Goal: Task Accomplishment & Management: Manage account settings

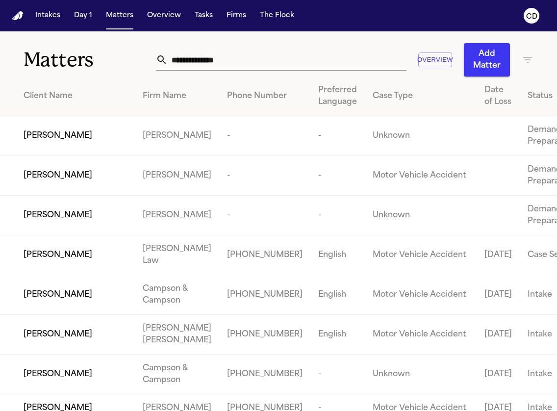
click at [266, 66] on input "text" at bounding box center [287, 60] width 239 height 22
type input "*"
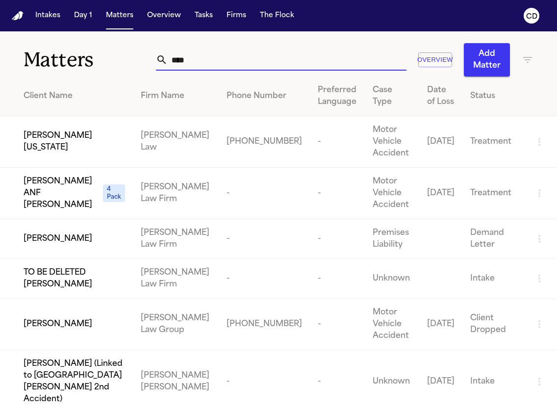
type input "****"
click at [70, 148] on td "[PERSON_NAME][US_STATE]" at bounding box center [66, 142] width 133 height 52
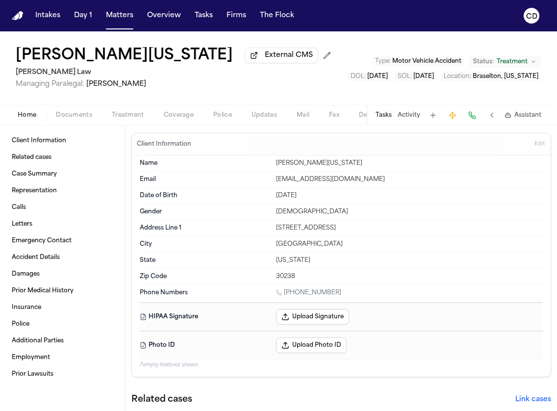
click at [162, 111] on div "Home Documents Treatment Coverage Police Updates Mail Fax Demand Workspaces Art…" at bounding box center [278, 115] width 557 height 20
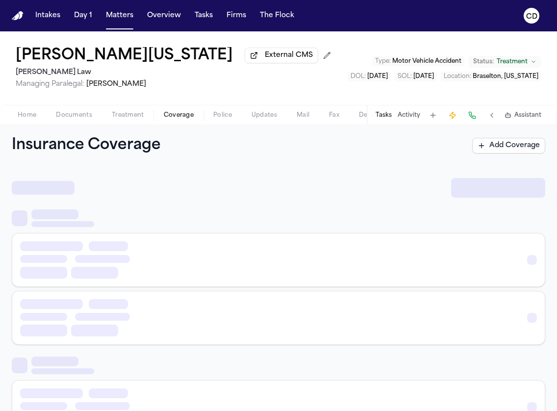
click at [171, 119] on span "Coverage" at bounding box center [179, 115] width 30 height 8
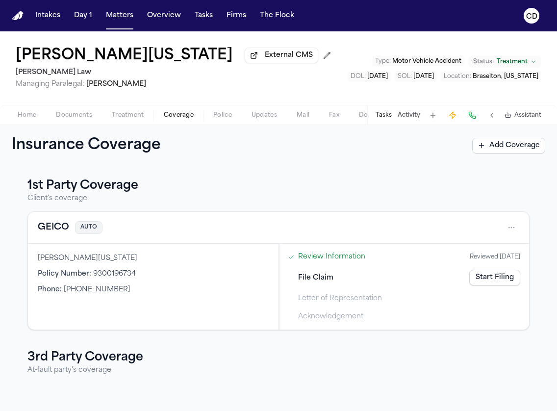
click at [55, 232] on button "GEICO" at bounding box center [53, 228] width 31 height 14
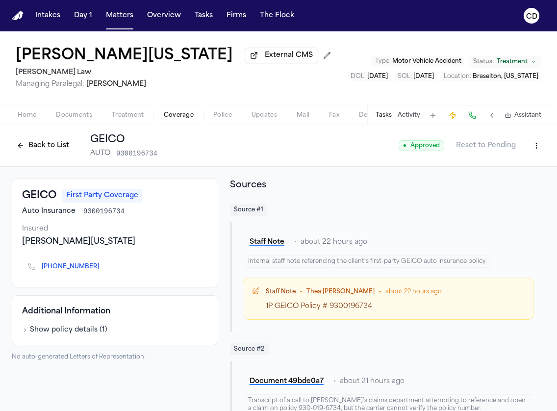
click at [31, 121] on span "button" at bounding box center [27, 120] width 30 height 1
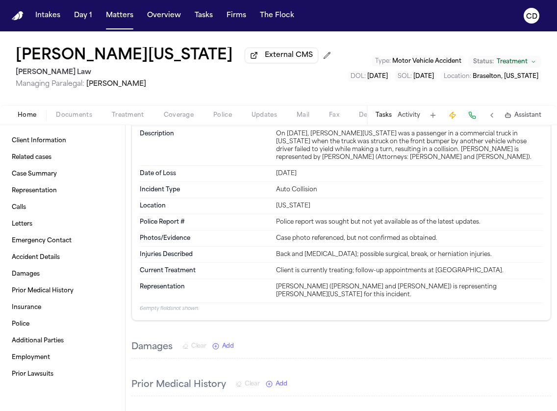
scroll to position [902, 0]
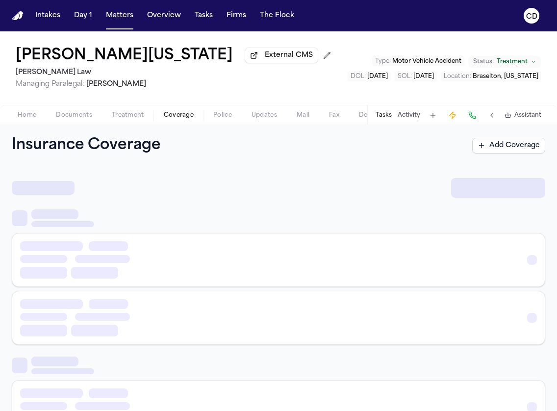
click at [177, 123] on div "Home Documents Treatment Coverage Police Updates Mail Fax Demand Workspaces Art…" at bounding box center [278, 115] width 557 height 20
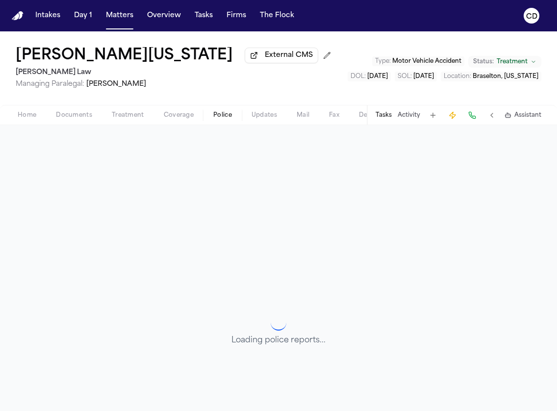
click at [208, 116] on button "Police" at bounding box center [223, 115] width 38 height 12
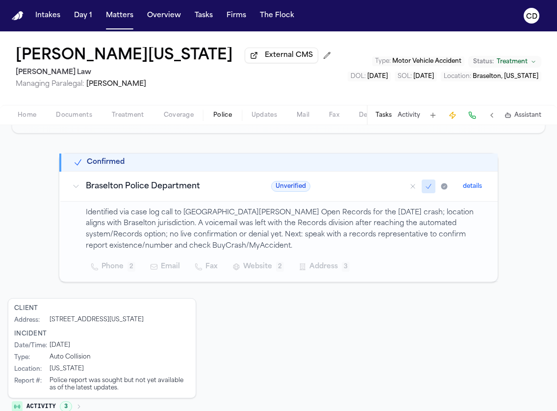
scroll to position [162, 0]
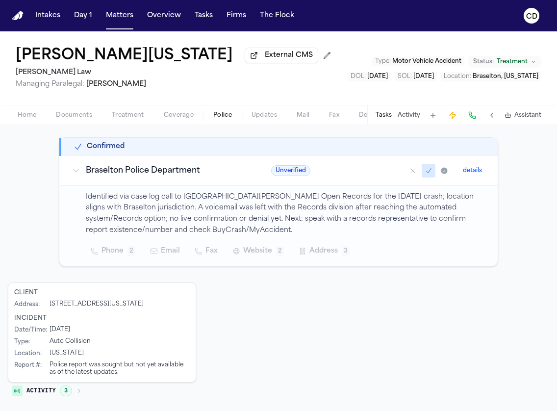
click at [176, 119] on span "Coverage" at bounding box center [179, 115] width 30 height 8
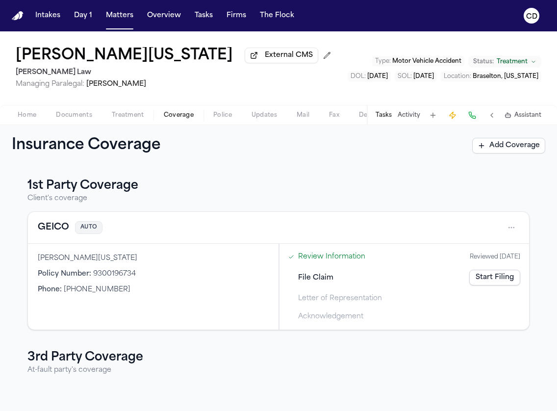
click at [51, 225] on button "GEICO" at bounding box center [53, 228] width 31 height 14
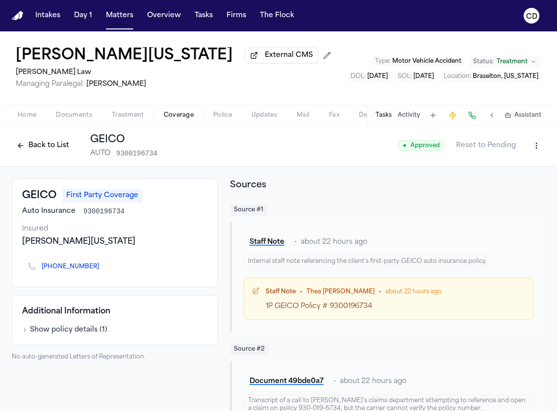
click at [54, 121] on button "Documents" at bounding box center [74, 115] width 56 height 12
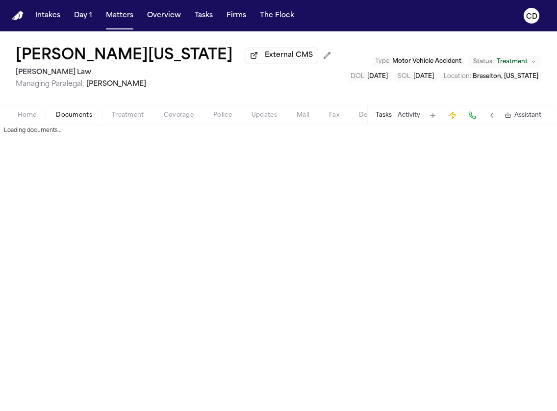
click at [36, 119] on button "Home" at bounding box center [27, 115] width 38 height 12
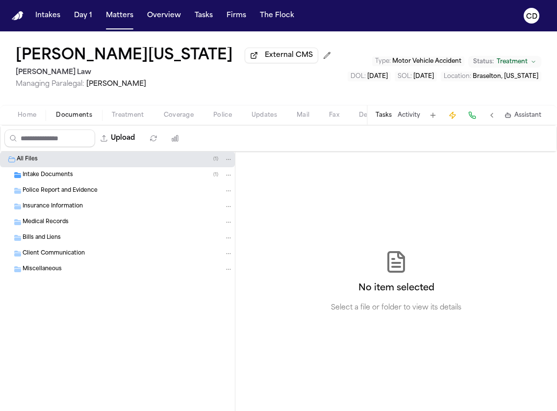
click at [69, 114] on span "Documents" at bounding box center [74, 115] width 36 height 8
click at [118, 202] on div "Insurance Information" at bounding box center [117, 207] width 235 height 16
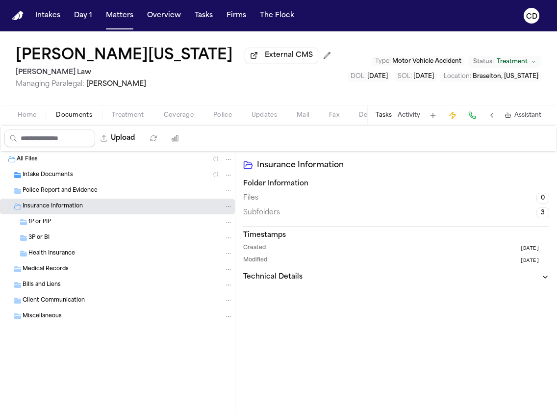
click at [119, 194] on div "Police Report and Evidence" at bounding box center [128, 190] width 210 height 9
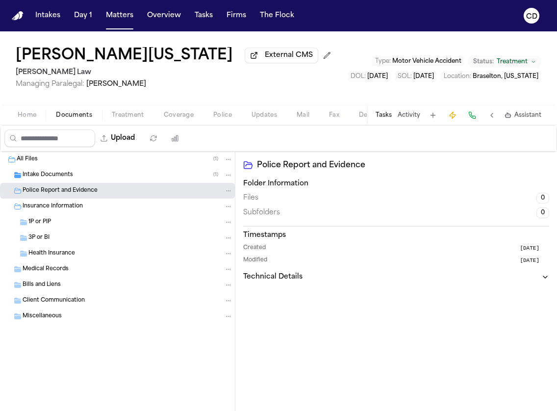
click at [171, 119] on span "Coverage" at bounding box center [179, 115] width 30 height 8
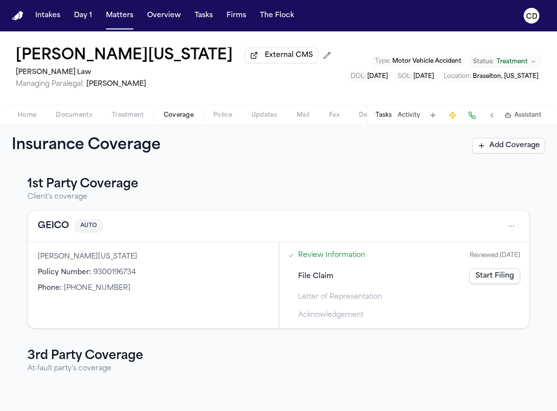
scroll to position [2, 0]
click at [58, 231] on button "GEICO" at bounding box center [53, 226] width 31 height 14
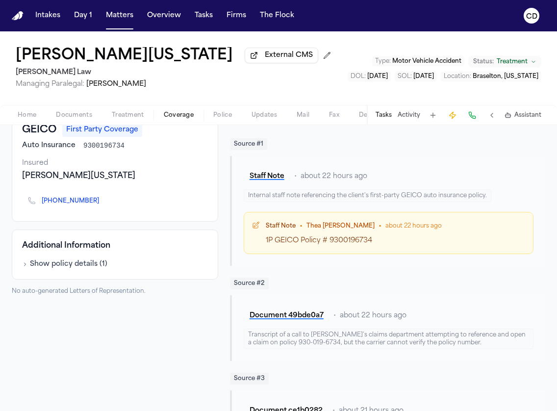
scroll to position [102, 0]
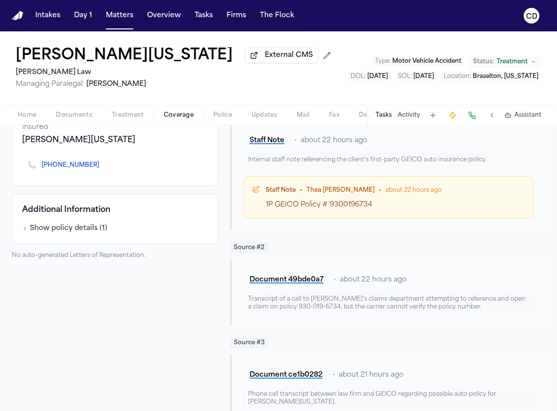
click at [78, 234] on button "Show policy details ( 1 )" at bounding box center [64, 229] width 85 height 10
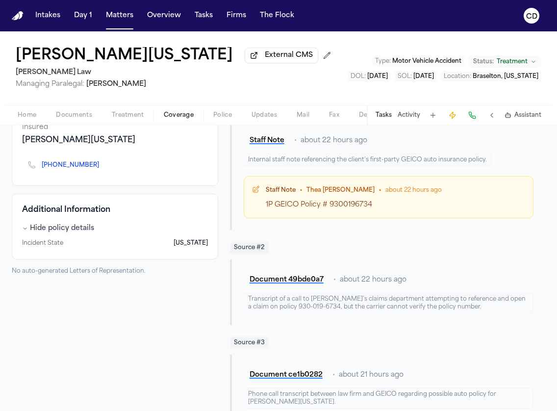
click at [65, 232] on button "Hide policy details" at bounding box center [58, 229] width 72 height 10
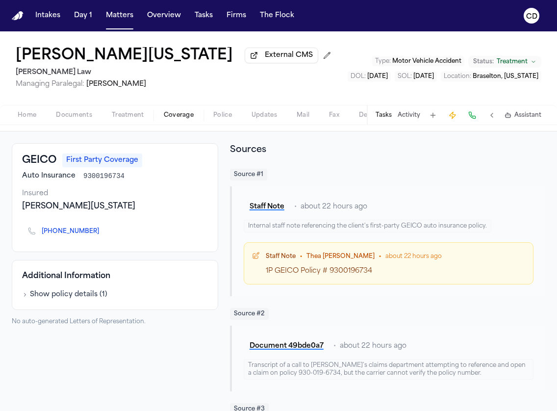
scroll to position [0, 0]
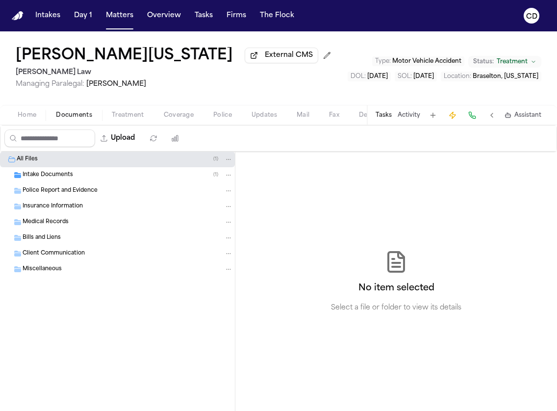
click at [90, 119] on span "Documents" at bounding box center [74, 115] width 36 height 8
click at [56, 273] on span "Miscellaneous" at bounding box center [42, 269] width 39 height 8
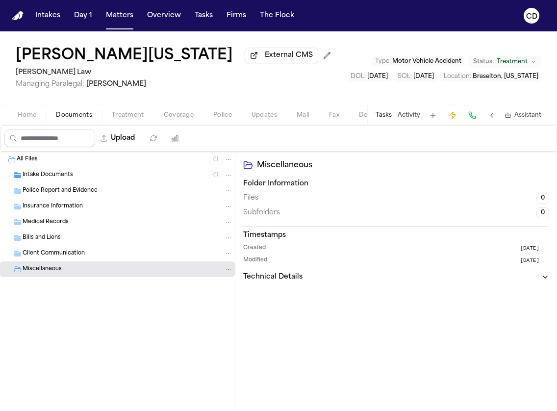
click at [63, 258] on span "Client Communication" at bounding box center [54, 254] width 62 height 8
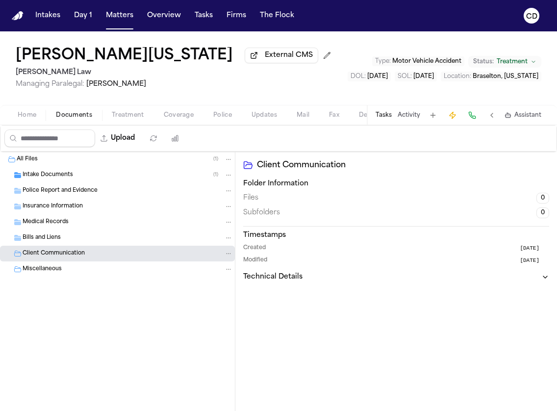
click at [62, 244] on div "Bills and Liens" at bounding box center [117, 238] width 235 height 16
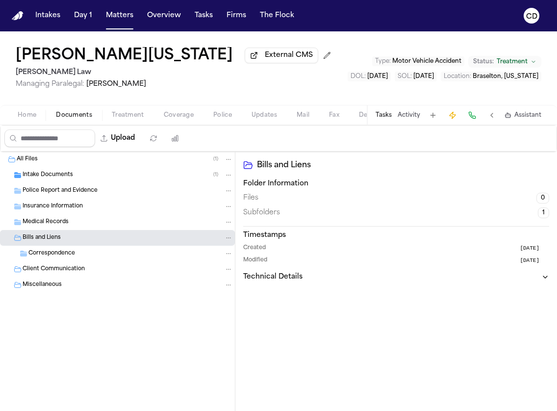
click at [62, 257] on span "Correspondence" at bounding box center [51, 254] width 47 height 8
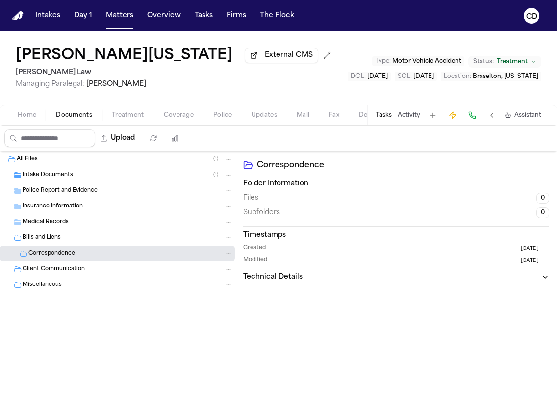
click at [74, 217] on div "Medical Records" at bounding box center [117, 222] width 235 height 16
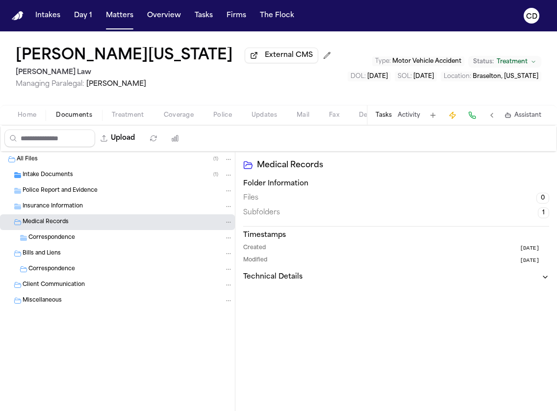
click at [75, 198] on div "Police Report and Evidence" at bounding box center [117, 191] width 235 height 16
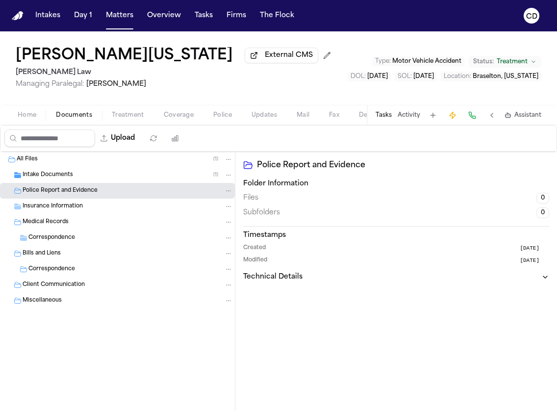
click at [78, 182] on div "Intake Documents ( 1 )" at bounding box center [117, 175] width 235 height 16
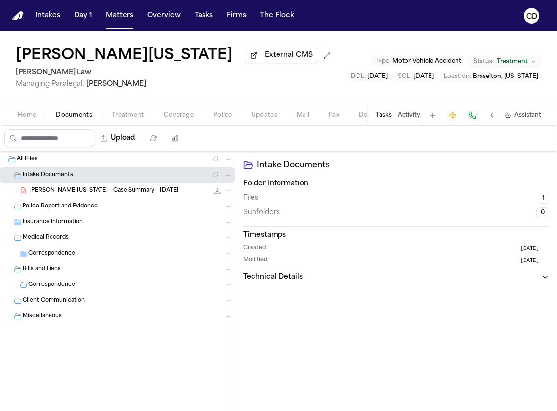
click at [78, 191] on span "[PERSON_NAME][US_STATE] - Case Summary - [DATE]" at bounding box center [103, 191] width 149 height 8
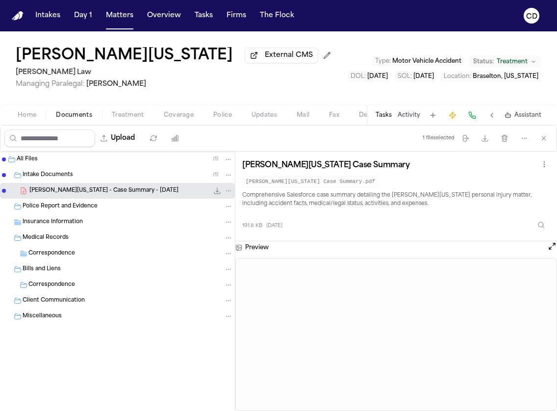
click at [213, 192] on icon "File: T. Washington - Case Summary - 10.2.25" at bounding box center [217, 191] width 8 height 8
click at [34, 118] on span "Home" at bounding box center [27, 115] width 19 height 8
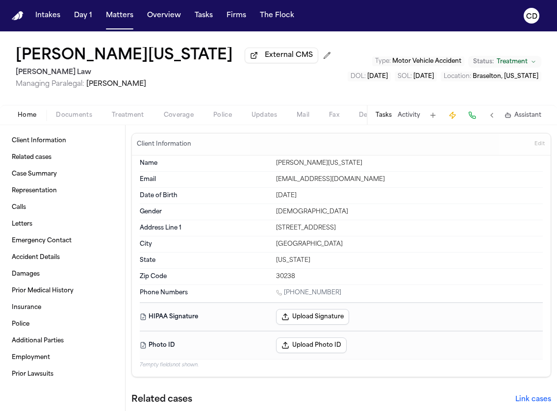
click at [213, 118] on span "Police" at bounding box center [222, 115] width 19 height 8
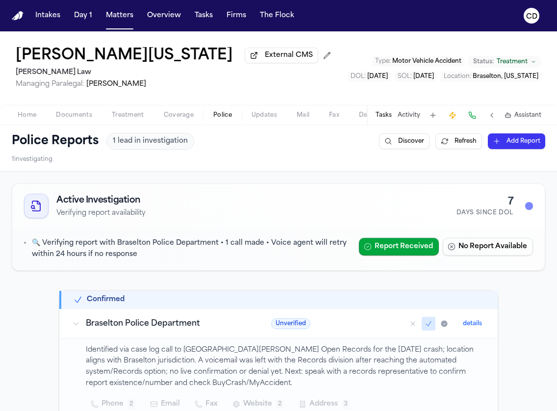
click at [176, 121] on span "button" at bounding box center [179, 120] width 42 height 1
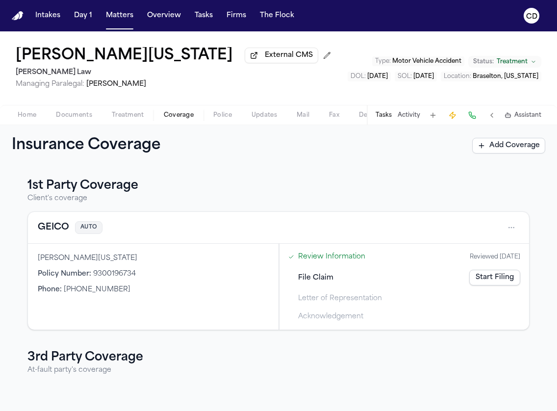
click at [81, 113] on span "Documents" at bounding box center [74, 115] width 36 height 8
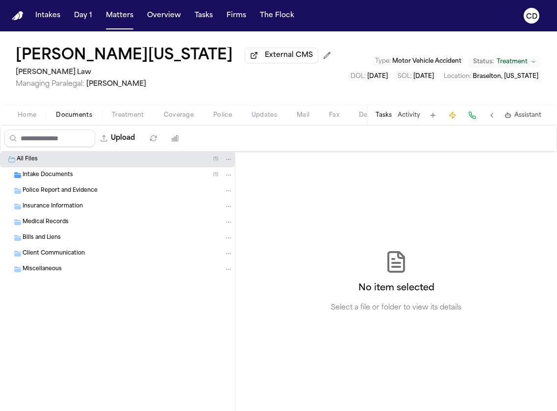
click at [75, 179] on div "Intake Documents ( 1 )" at bounding box center [128, 175] width 210 height 9
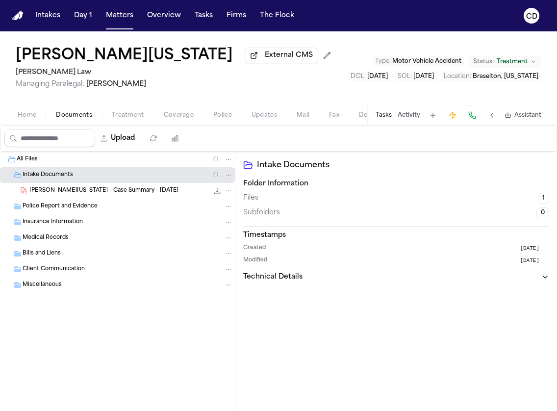
click at [223, 192] on div "File: T. Washington - Case Summary - 10.2.25" at bounding box center [222, 191] width 21 height 10
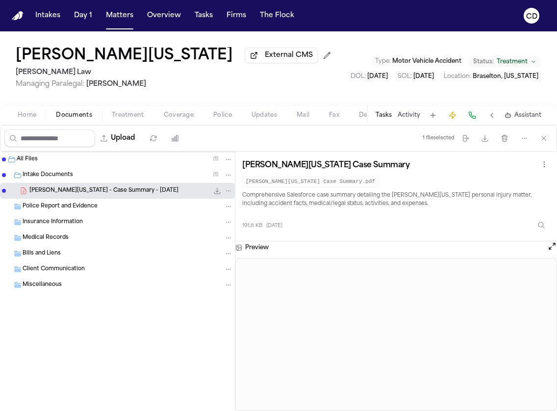
click at [20, 116] on span "Home" at bounding box center [27, 115] width 19 height 8
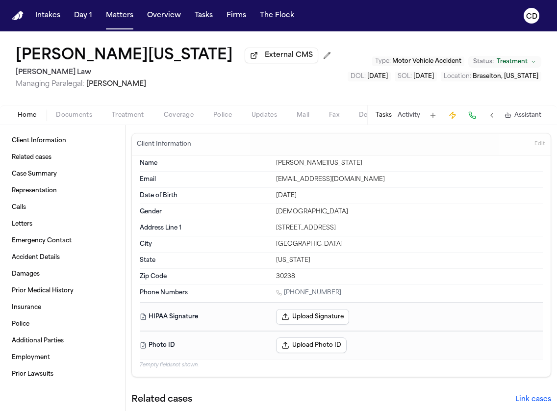
click at [178, 125] on div "Home Documents Treatment Coverage Police Updates Mail Fax Demand Workspaces Art…" at bounding box center [278, 115] width 557 height 20
click at [180, 118] on span "Coverage" at bounding box center [179, 115] width 30 height 8
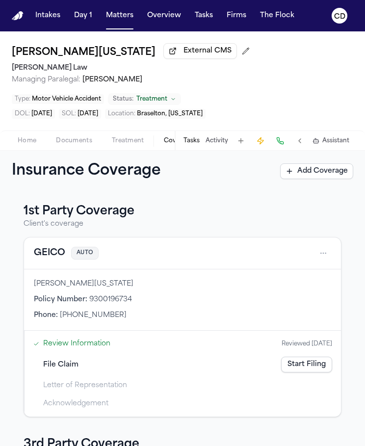
click at [12, 411] on div "1st Party Coverage Client's coverage GEICO AUTO [PERSON_NAME][US_STATE] Policy …" at bounding box center [182, 373] width 341 height 339
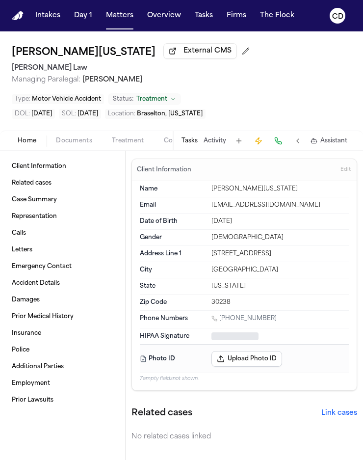
click at [28, 139] on span "Home" at bounding box center [27, 141] width 19 height 8
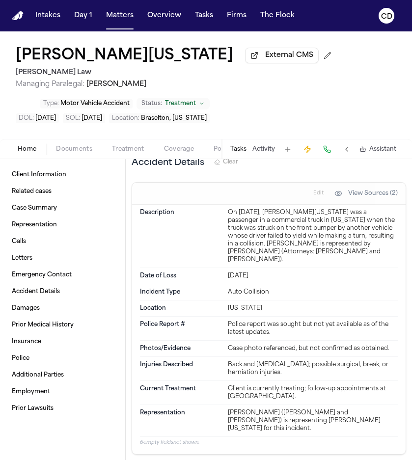
scroll to position [849, 0]
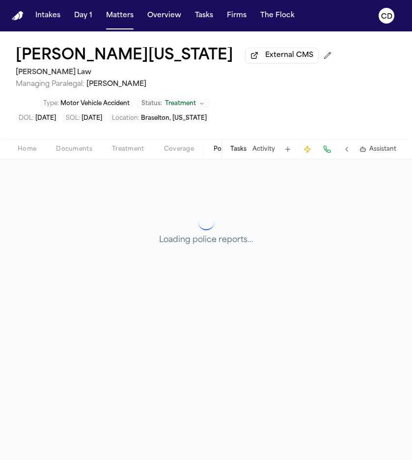
click at [209, 149] on button "Police" at bounding box center [223, 149] width 38 height 12
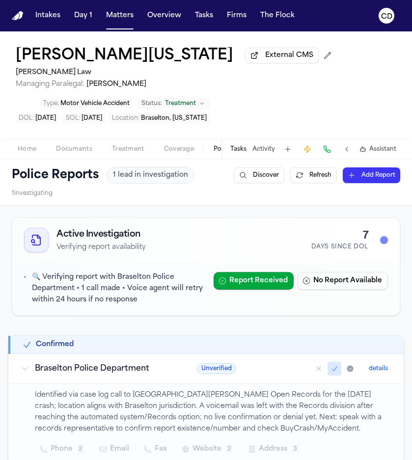
scroll to position [96, 0]
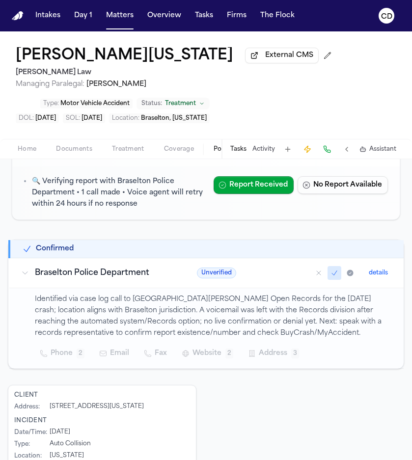
click at [34, 153] on span "Home" at bounding box center [27, 149] width 19 height 8
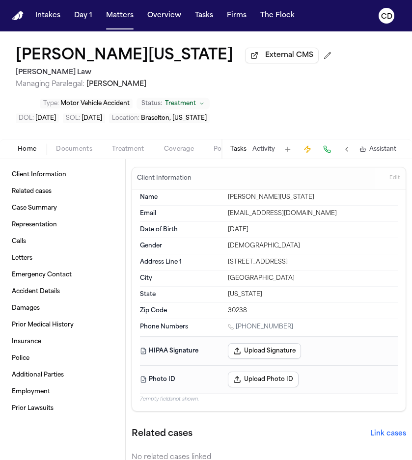
click at [85, 150] on span "Documents" at bounding box center [74, 149] width 36 height 8
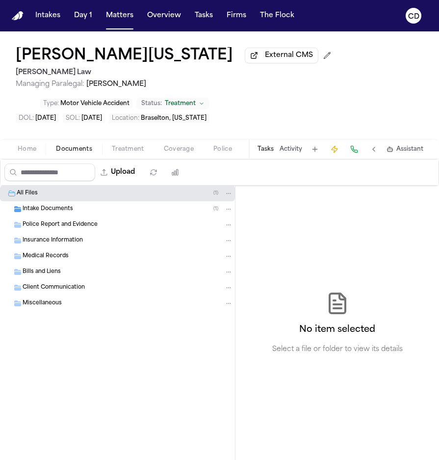
click at [49, 210] on span "Intake Documents" at bounding box center [48, 209] width 51 height 8
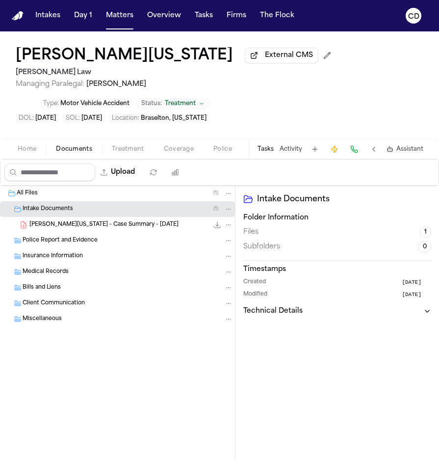
click at [100, 242] on div "Police Report and Evidence" at bounding box center [128, 240] width 210 height 9
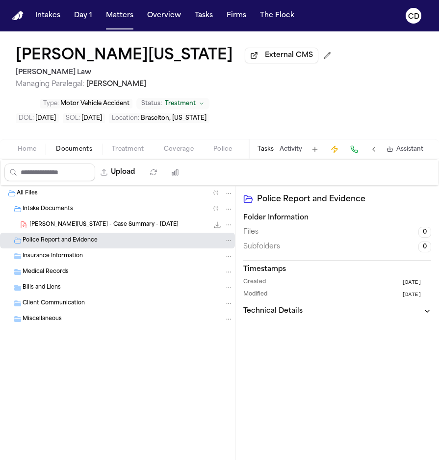
click at [136, 153] on span "Treatment" at bounding box center [128, 149] width 32 height 8
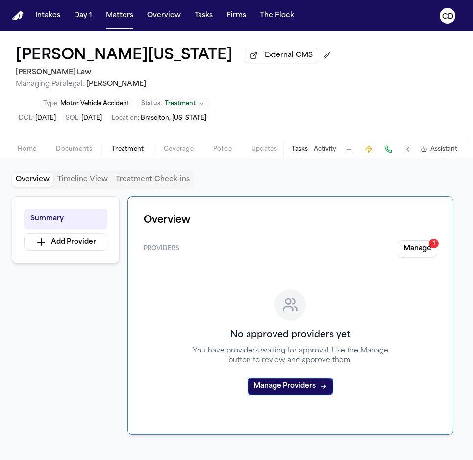
click at [172, 145] on div "Home Documents Treatment Coverage Police Updates Mail Fax Demand Workspaces Art…" at bounding box center [236, 149] width 473 height 20
click at [184, 158] on div "Home Documents Treatment Coverage Police Updates Mail Fax Demand Workspaces Art…" at bounding box center [236, 149] width 473 height 20
click at [183, 157] on div "Home Documents Treatment Coverage Police Updates Mail Fax Demand Workspaces Art…" at bounding box center [236, 149] width 473 height 20
click at [187, 152] on span "Coverage" at bounding box center [179, 149] width 30 height 8
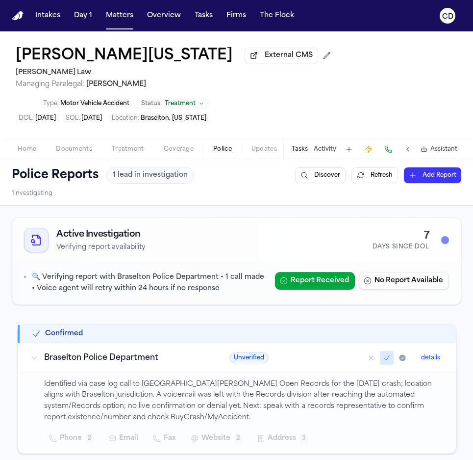
click at [214, 153] on span "Police" at bounding box center [222, 149] width 19 height 8
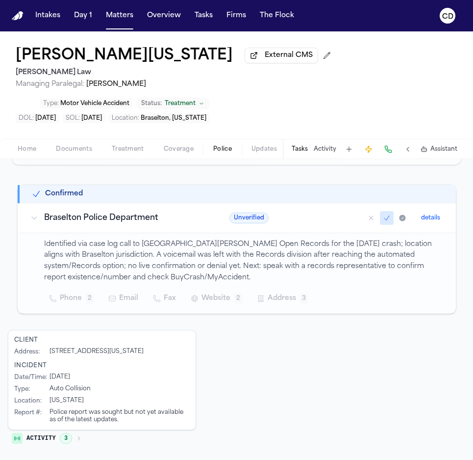
scroll to position [139, 0]
click at [152, 144] on div "Home Documents Treatment Coverage Police Updates Mail Fax Demand Workspaces Art…" at bounding box center [236, 149] width 473 height 20
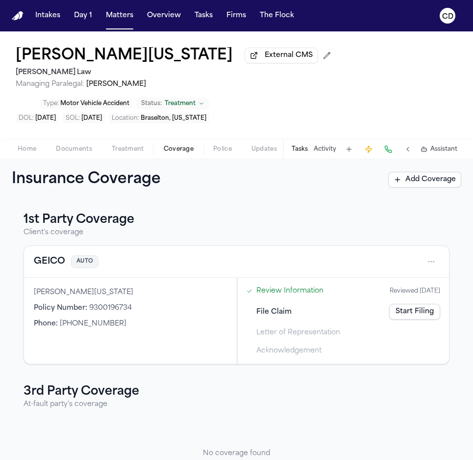
click at [179, 149] on span "Coverage" at bounding box center [179, 149] width 30 height 8
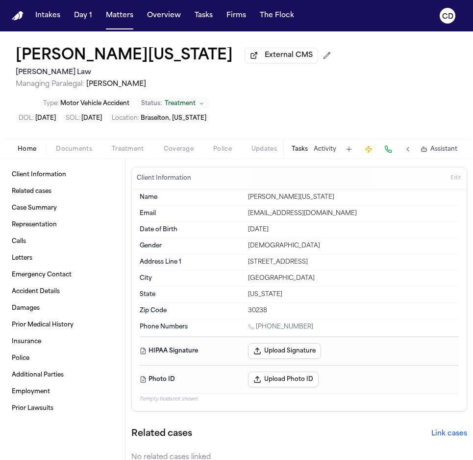
click at [26, 148] on span "Home" at bounding box center [27, 149] width 19 height 8
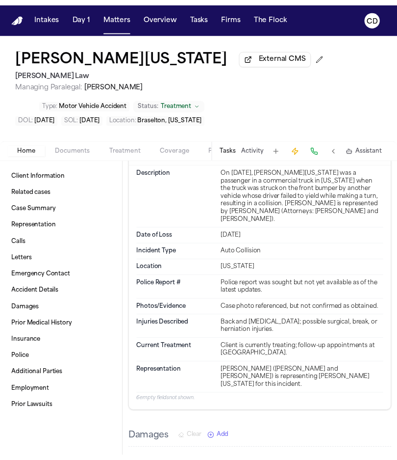
scroll to position [900, 0]
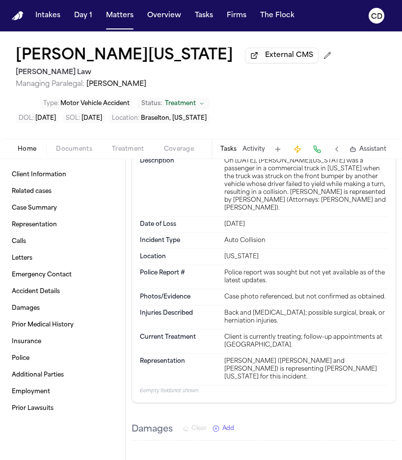
click at [265, 60] on span "External CMS" at bounding box center [289, 56] width 48 height 10
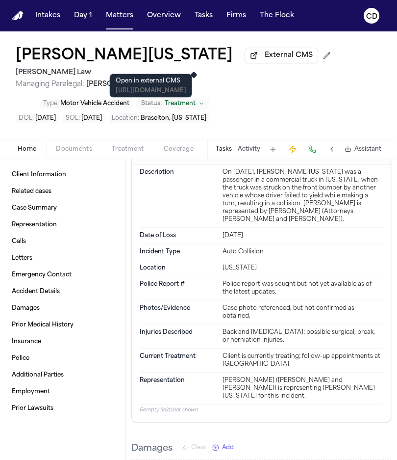
click at [165, 151] on span "Coverage" at bounding box center [179, 149] width 30 height 8
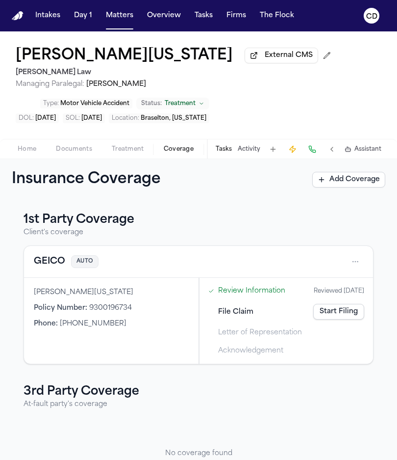
click at [51, 265] on button "GEICO" at bounding box center [49, 262] width 31 height 14
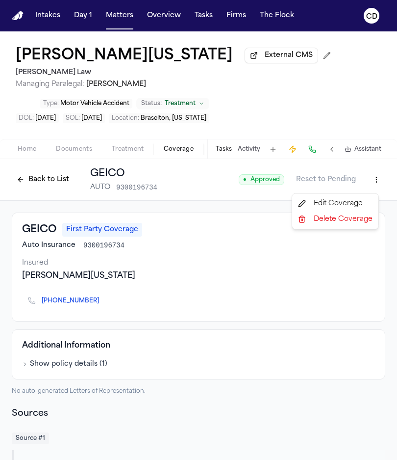
click at [365, 187] on html "Intakes Day 1 Matters Overview Tasks Firms The Flock CD [PERSON_NAME][US_STATE]…" at bounding box center [198, 230] width 397 height 460
click at [341, 208] on div "Edit Coverage" at bounding box center [335, 204] width 82 height 16
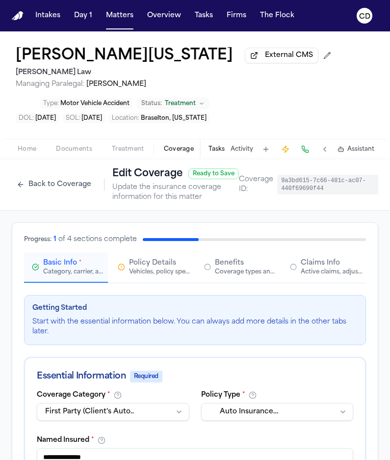
scroll to position [340, 0]
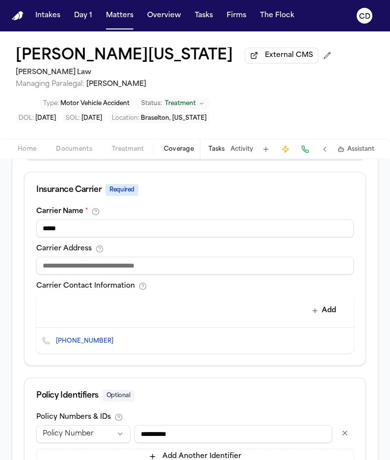
click at [120, 274] on input at bounding box center [194, 266] width 317 height 18
paste input "**********"
click at [89, 274] on input "**********" at bounding box center [194, 266] width 317 height 18
type input "**********"
click at [169, 208] on div "Insurance Carrier Required" at bounding box center [195, 189] width 341 height 35
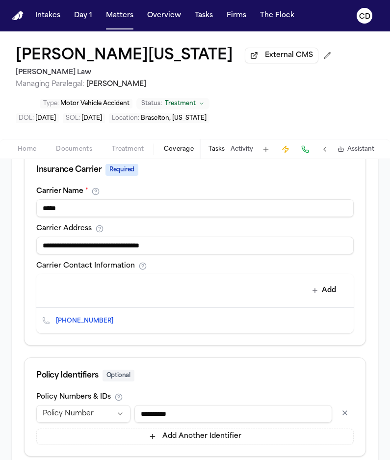
scroll to position [434, 0]
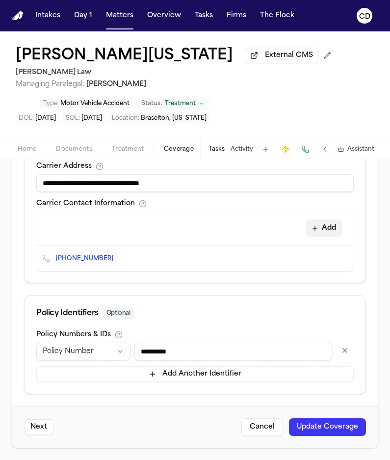
click at [311, 232] on icon "button" at bounding box center [315, 228] width 8 height 8
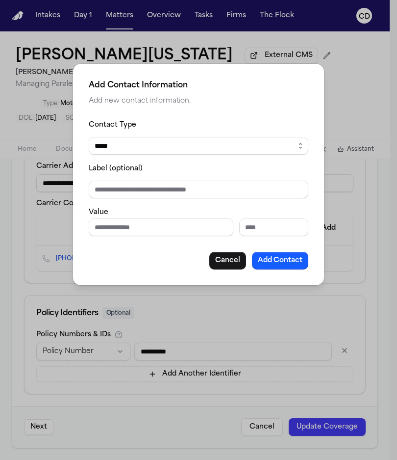
drag, startPoint x: 165, startPoint y: 214, endPoint x: 164, endPoint y: 220, distance: 6.5
click at [164, 218] on div "Value" at bounding box center [199, 221] width 220 height 30
click at [164, 221] on input "Phone number" at bounding box center [161, 227] width 145 height 18
type input "**********"
click at [269, 263] on button "Add Contact" at bounding box center [280, 261] width 56 height 18
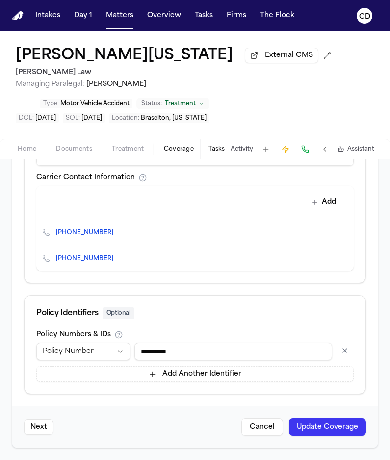
scroll to position [361, 0]
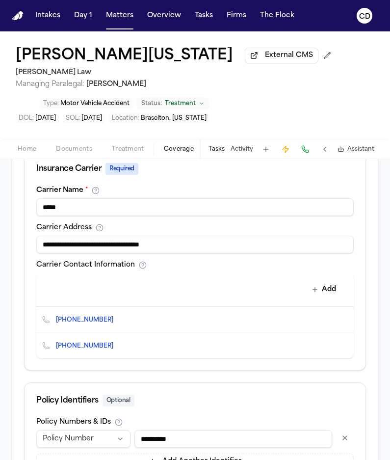
click at [117, 216] on input "*****" at bounding box center [194, 207] width 317 height 18
type input "**********"
click at [166, 298] on div "Add" at bounding box center [191, 289] width 302 height 20
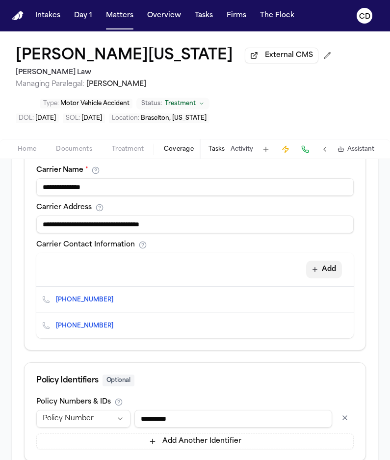
click at [321, 278] on button "Add" at bounding box center [324, 270] width 36 height 18
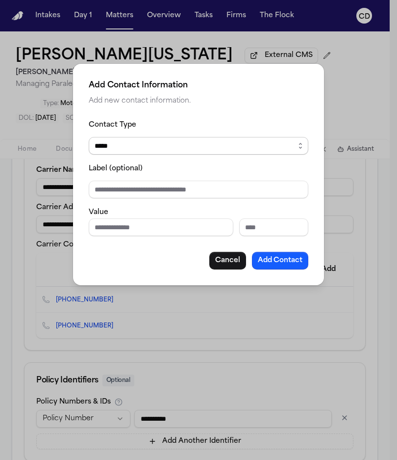
click at [210, 154] on select "***** ***** ******* *** *****" at bounding box center [199, 146] width 220 height 18
select select "***"
click at [89, 137] on select "***** ***** ******* *** *****" at bounding box center [199, 146] width 220 height 18
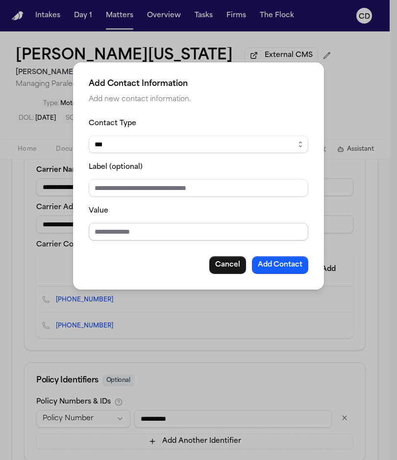
click at [132, 229] on input "Value" at bounding box center [199, 232] width 220 height 18
type input "**********"
click at [275, 268] on button "Add Contact" at bounding box center [280, 265] width 56 height 18
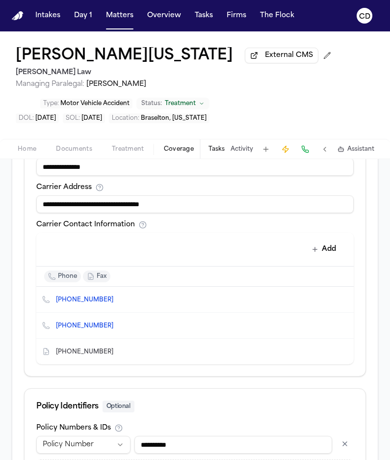
scroll to position [484, 0]
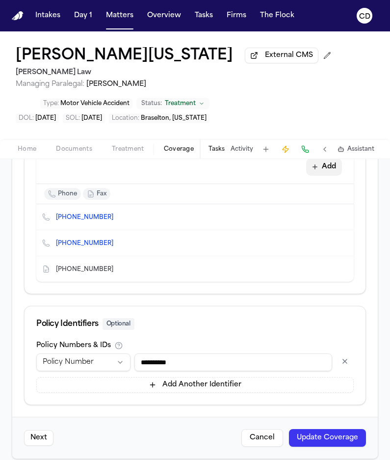
click at [315, 176] on button "Add" at bounding box center [324, 167] width 36 height 18
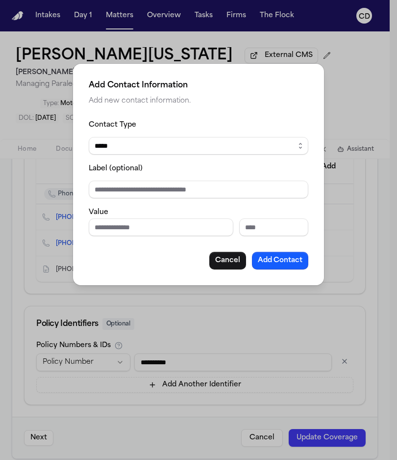
click at [180, 144] on select "***** ***** ******* *** *****" at bounding box center [199, 146] width 220 height 18
select select "*****"
click at [89, 137] on select "***** ***** ******* *** *****" at bounding box center [199, 146] width 220 height 18
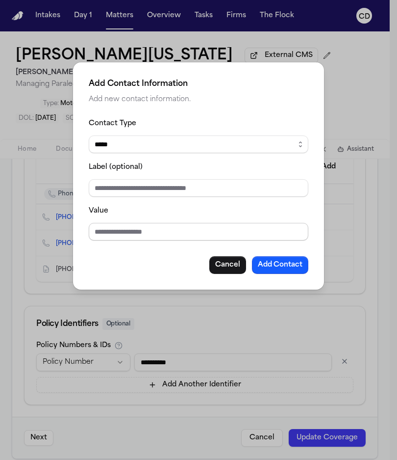
click at [147, 230] on input "Value" at bounding box center [199, 232] width 220 height 18
type input "**********"
click at [168, 190] on input "Label (optional)" at bounding box center [199, 188] width 220 height 18
type input "**********"
click at [178, 286] on div "**********" at bounding box center [198, 175] width 251 height 227
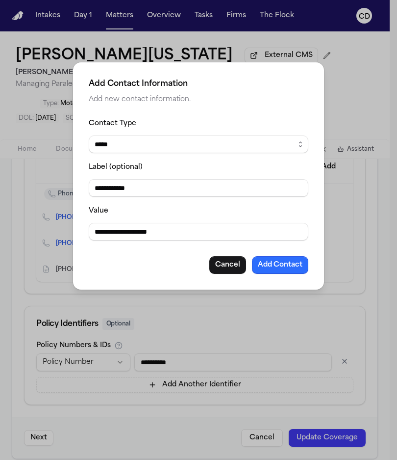
click at [284, 268] on button "Add Contact" at bounding box center [280, 265] width 56 height 18
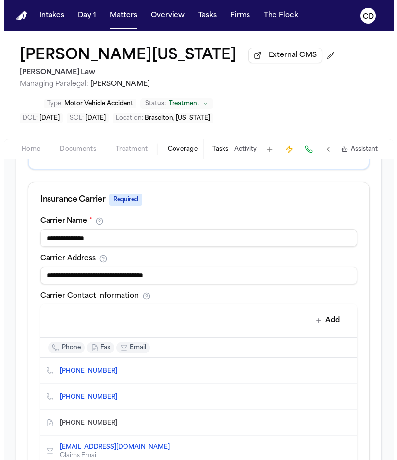
scroll to position [0, 0]
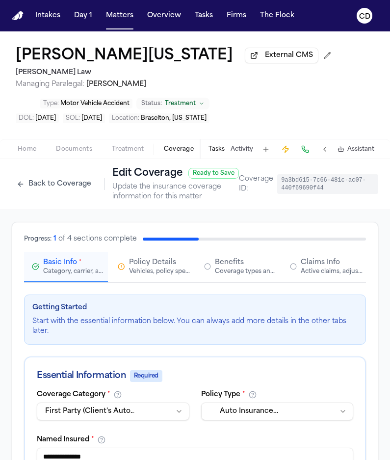
click at [310, 275] on div "Active claims, adjusters, and subrogation details" at bounding box center [332, 271] width 63 height 8
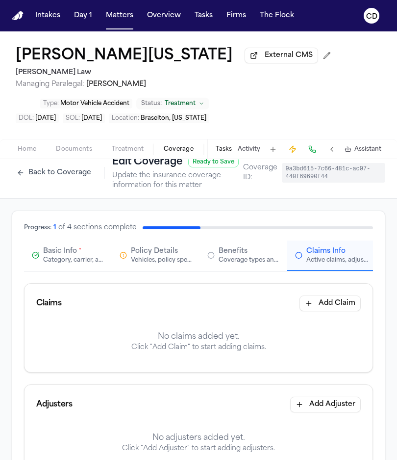
scroll to position [24, 0]
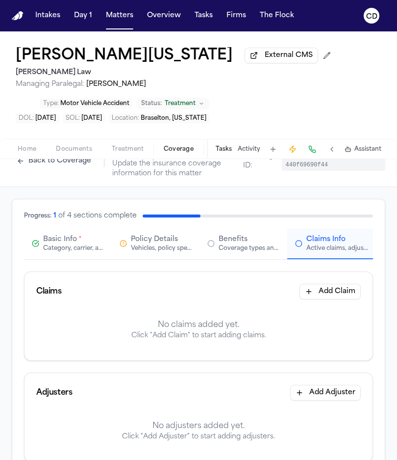
click at [326, 286] on div "Claims Add Claim" at bounding box center [199, 291] width 348 height 39
click at [317, 298] on button "Add Claim" at bounding box center [330, 292] width 61 height 16
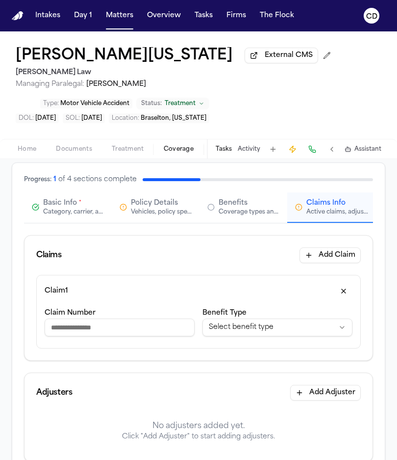
scroll to position [61, 0]
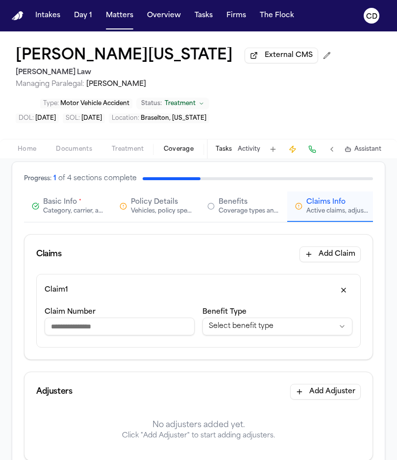
click at [101, 329] on input "Claim Number" at bounding box center [120, 326] width 150 height 18
type input "**********"
drag, startPoint x: 122, startPoint y: 296, endPoint x: 158, endPoint y: 299, distance: 36.4
click at [122, 296] on div "Claim 1" at bounding box center [199, 290] width 308 height 16
click at [216, 323] on html "**********" at bounding box center [198, 230] width 397 height 460
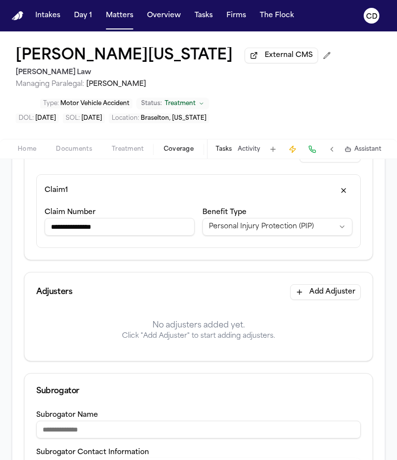
scroll to position [162, 0]
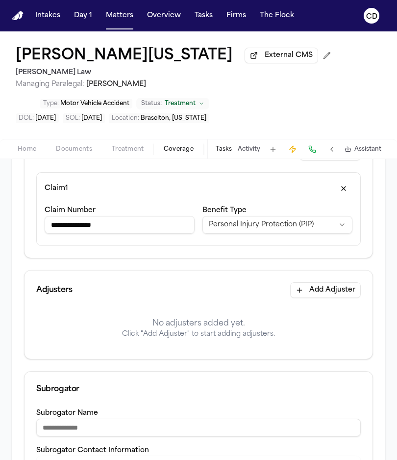
click at [274, 233] on html "**********" at bounding box center [198, 230] width 397 height 460
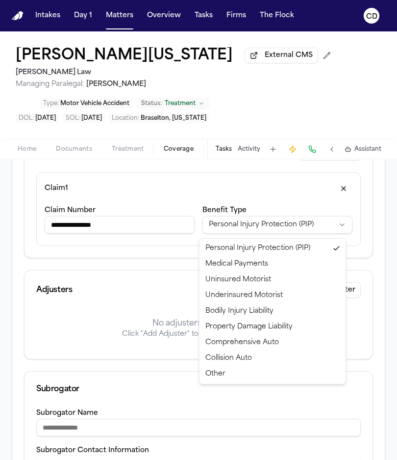
select select "**********"
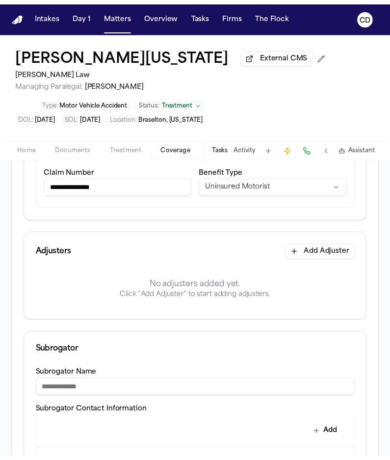
scroll to position [145, 0]
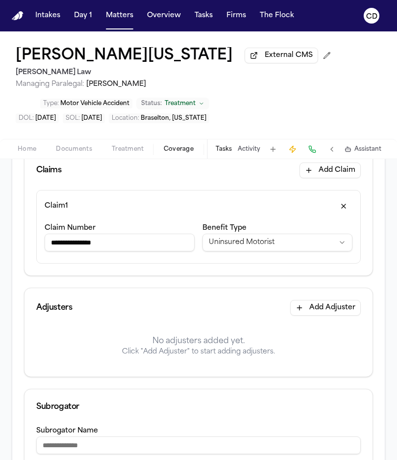
click at [305, 311] on button "Add Adjuster" at bounding box center [325, 308] width 71 height 16
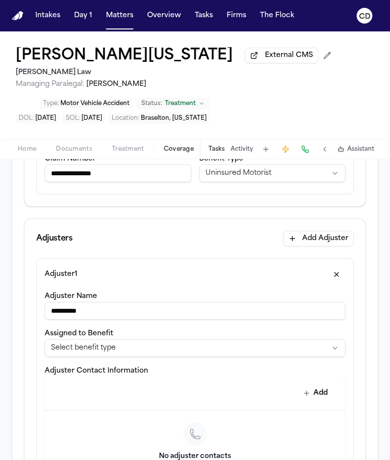
scroll to position [255, 0]
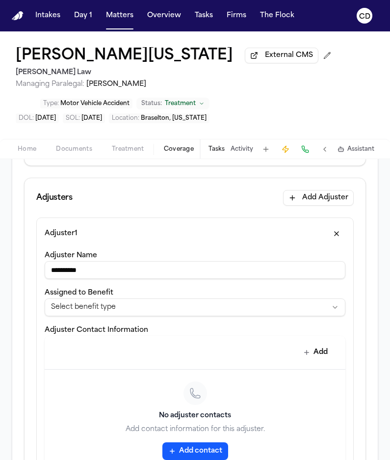
type input "**********"
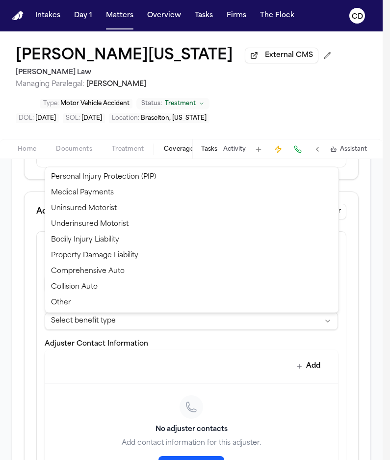
click at [120, 329] on html "**********" at bounding box center [195, 230] width 390 height 460
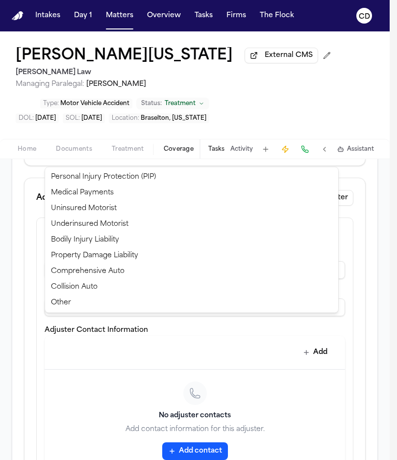
select select "**********"
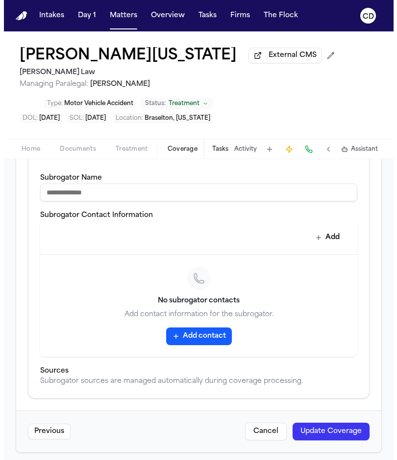
scroll to position [643, 0]
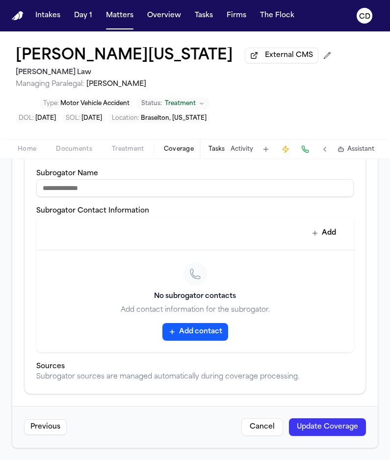
click at [319, 411] on button "Update Coverage" at bounding box center [327, 427] width 77 height 18
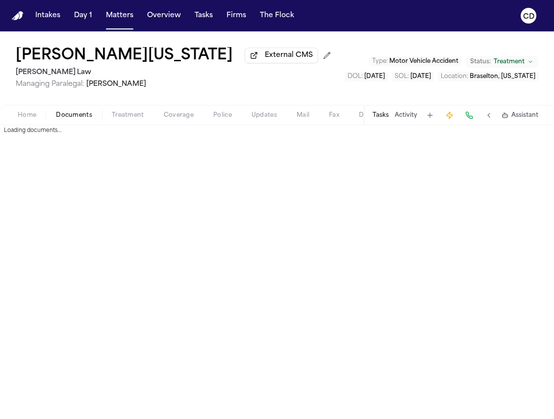
click at [82, 117] on span "Documents" at bounding box center [74, 115] width 36 height 8
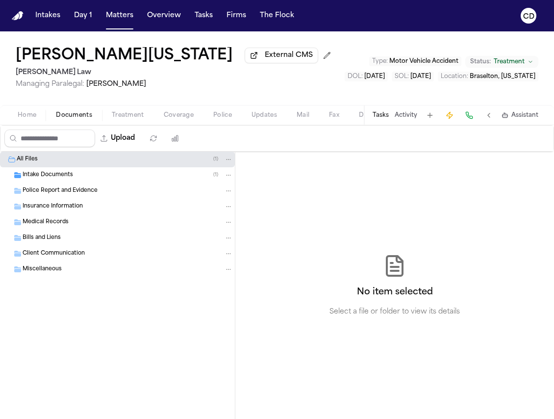
click at [86, 208] on div "Insurance Information" at bounding box center [128, 206] width 210 height 9
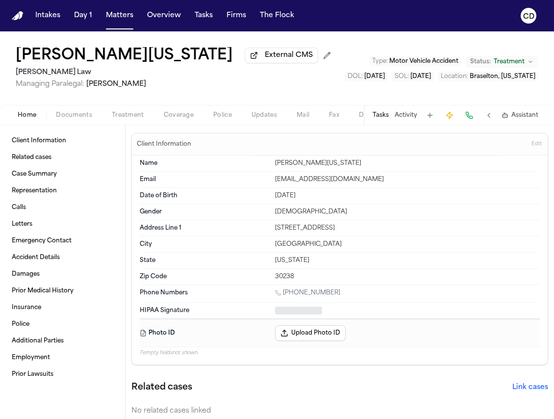
click at [31, 119] on span "Home" at bounding box center [27, 115] width 19 height 8
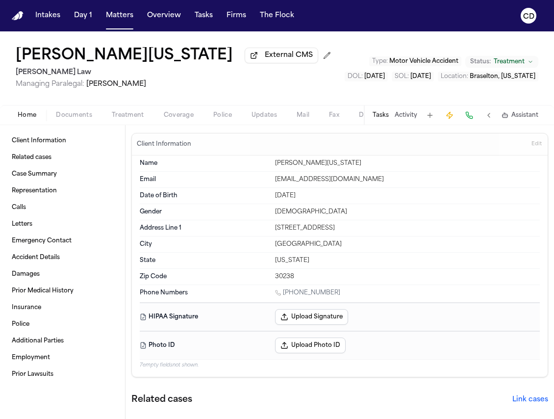
click at [79, 119] on span "Documents" at bounding box center [74, 115] width 36 height 8
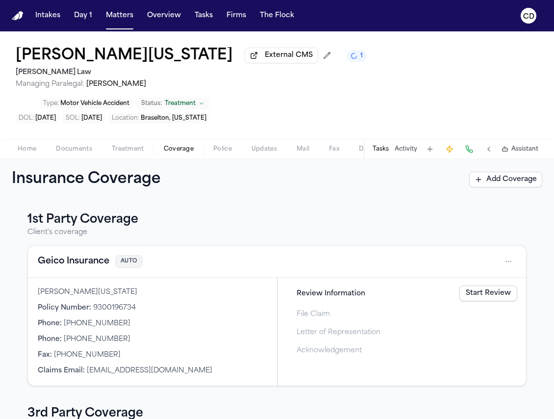
click at [166, 145] on span "Coverage" at bounding box center [179, 149] width 30 height 8
click at [482, 304] on link "Start Filing" at bounding box center [492, 312] width 51 height 16
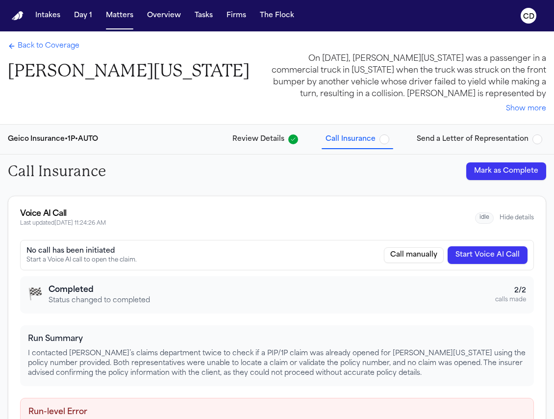
click at [489, 171] on button "Mark as Complete" at bounding box center [507, 171] width 80 height 18
click at [56, 53] on div "Back to Coverage [PERSON_NAME][US_STATE]" at bounding box center [129, 61] width 242 height 41
click at [56, 45] on span "Back to Coverage" at bounding box center [49, 46] width 62 height 10
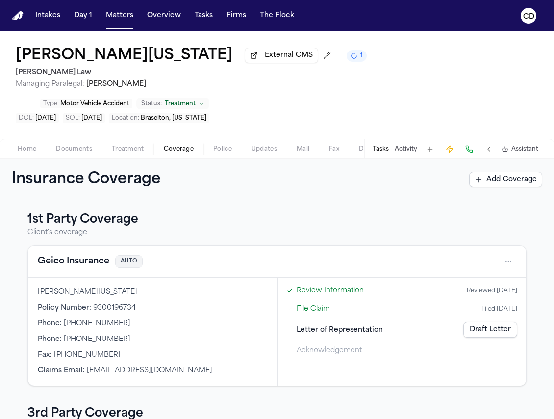
click at [499, 322] on link "Draft Letter" at bounding box center [491, 330] width 54 height 16
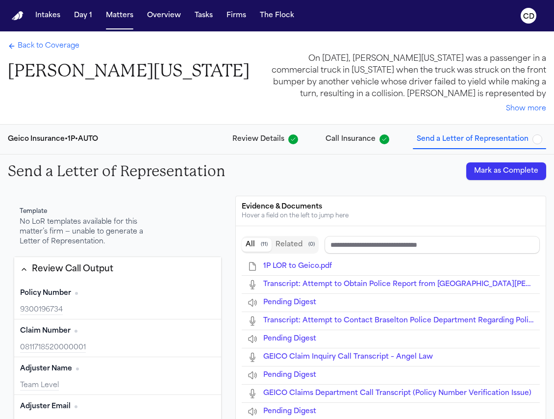
click at [487, 176] on button "Mark as Complete" at bounding box center [507, 171] width 80 height 18
click at [46, 46] on span "Back to Coverage" at bounding box center [49, 46] width 62 height 10
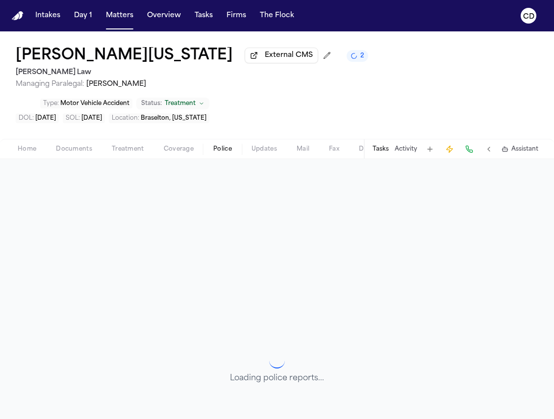
click at [219, 145] on span "Police" at bounding box center [222, 149] width 19 height 8
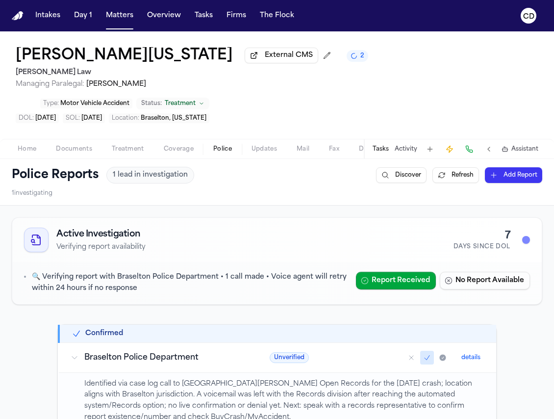
click at [176, 139] on div "Home Documents Treatment Coverage Police Updates Mail Fax Demand Workspaces Art…" at bounding box center [277, 149] width 554 height 20
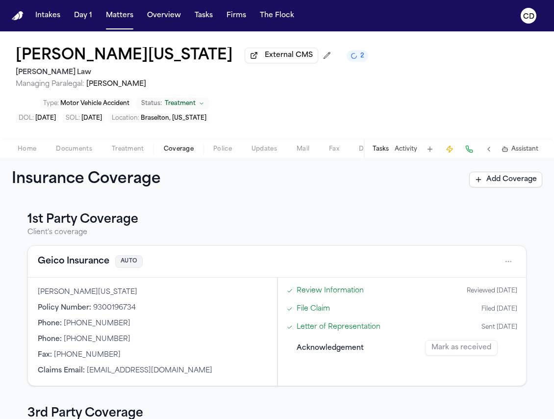
click at [183, 145] on span "Coverage" at bounding box center [179, 149] width 30 height 8
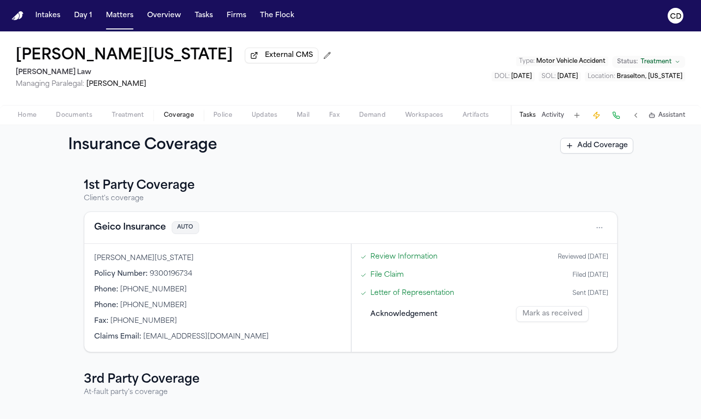
click at [270, 184] on h3 "1st Party Coverage" at bounding box center [351, 186] width 534 height 16
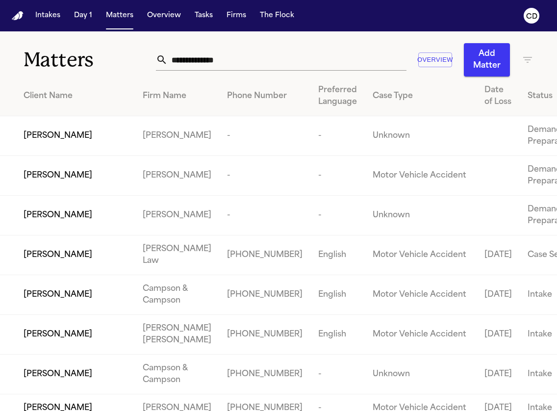
click at [297, 59] on input "text" at bounding box center [287, 60] width 239 height 22
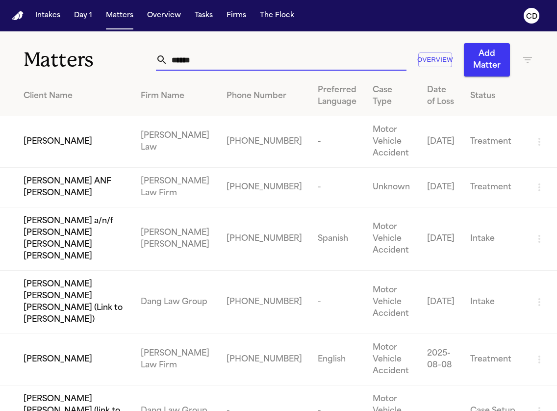
type input "******"
click at [58, 144] on span "[PERSON_NAME]" at bounding box center [58, 142] width 69 height 12
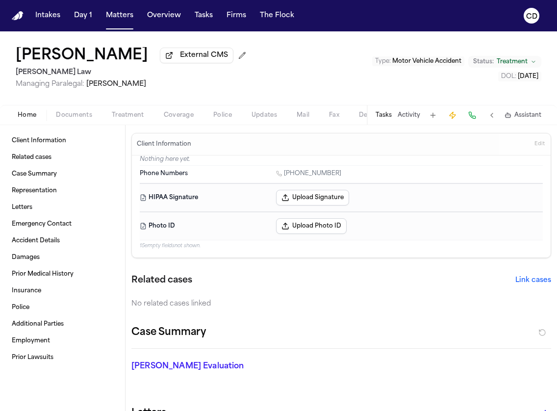
click at [179, 119] on span "Coverage" at bounding box center [179, 115] width 30 height 8
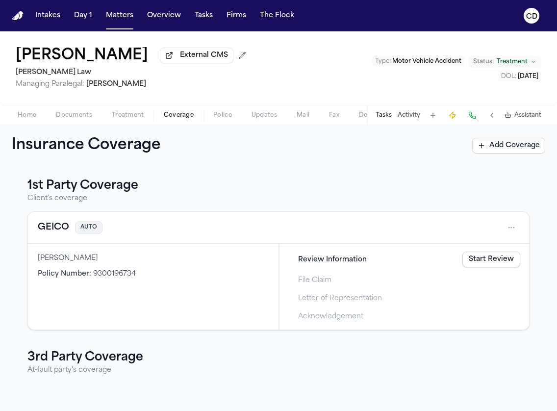
click at [24, 119] on span "Home" at bounding box center [27, 115] width 19 height 8
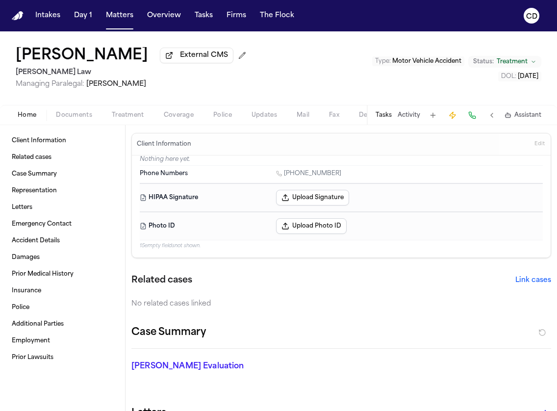
click at [29, 115] on span "Home" at bounding box center [27, 115] width 19 height 8
click at [232, 124] on div "Home Documents Treatment Coverage Police Updates Mail Fax Demand Workspaces Art…" at bounding box center [278, 115] width 557 height 20
click at [228, 119] on span "Police" at bounding box center [222, 115] width 19 height 8
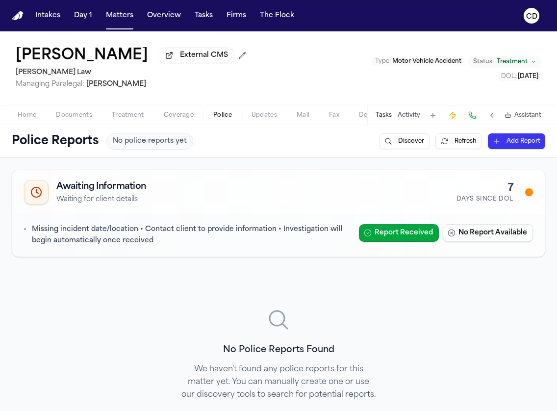
click at [112, 116] on span "Treatment" at bounding box center [128, 115] width 32 height 8
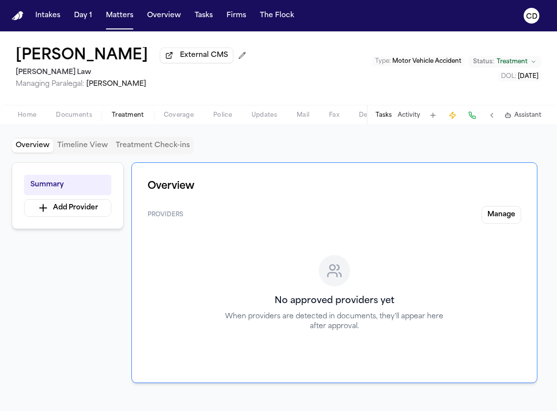
click at [62, 119] on span "Documents" at bounding box center [74, 115] width 36 height 8
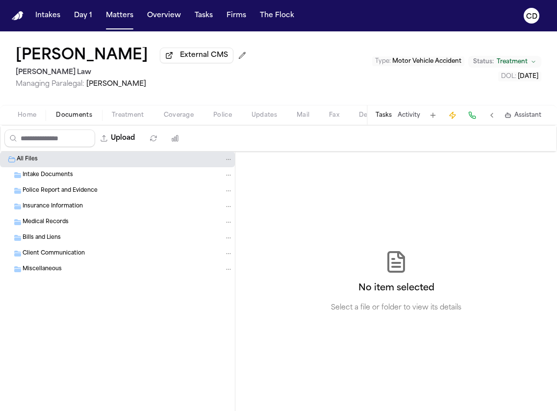
click at [70, 192] on span "Police Report and Evidence" at bounding box center [60, 191] width 75 height 8
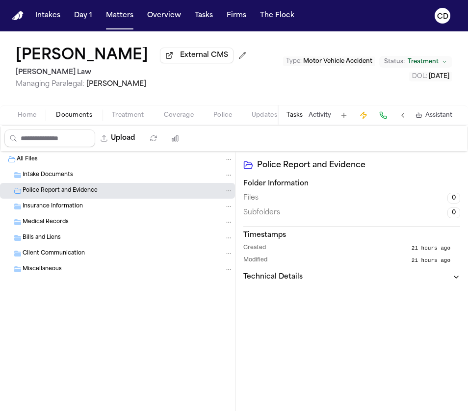
click at [34, 117] on span "Home" at bounding box center [27, 115] width 19 height 8
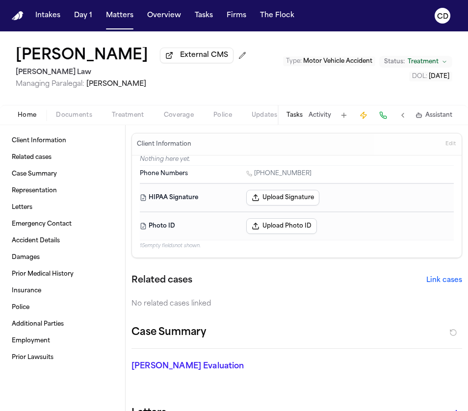
click at [181, 124] on div "Home Documents Treatment Coverage Police Updates Mail Fax Demand Workspaces Art…" at bounding box center [234, 115] width 468 height 20
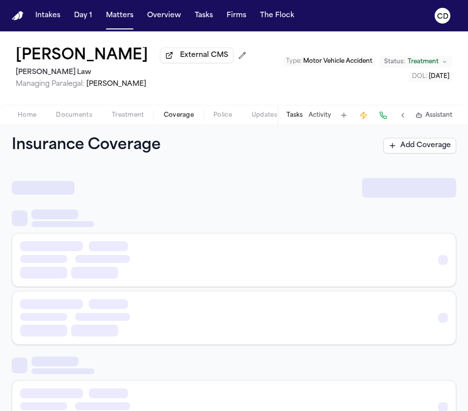
click at [180, 116] on span "Coverage" at bounding box center [179, 115] width 30 height 8
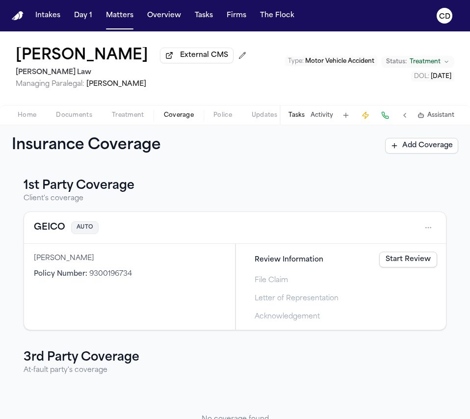
click at [225, 116] on span "Police" at bounding box center [222, 115] width 19 height 8
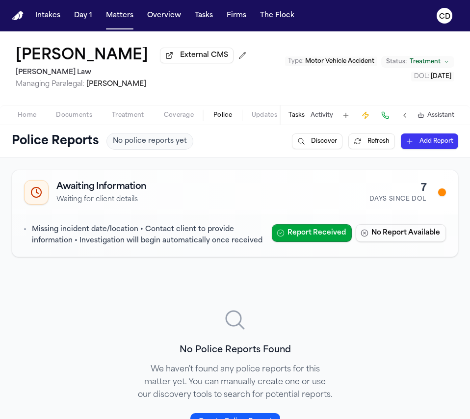
click at [84, 110] on div "Home Documents Treatment Coverage Police Updates Mail Fax Demand Workspaces Art…" at bounding box center [235, 115] width 470 height 20
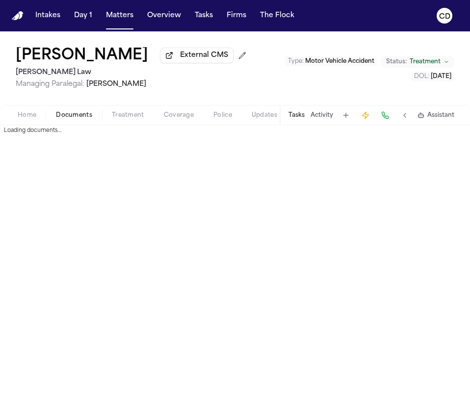
click at [78, 117] on span "Documents" at bounding box center [74, 115] width 36 height 8
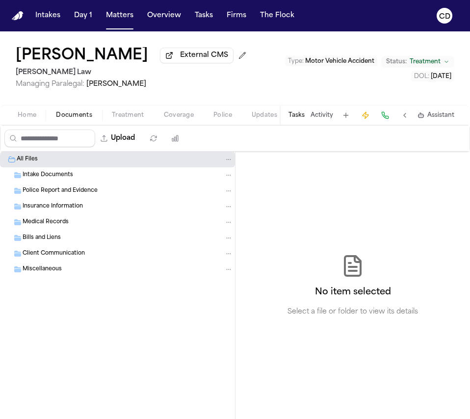
click at [89, 198] on div "Police Report and Evidence" at bounding box center [117, 191] width 235 height 16
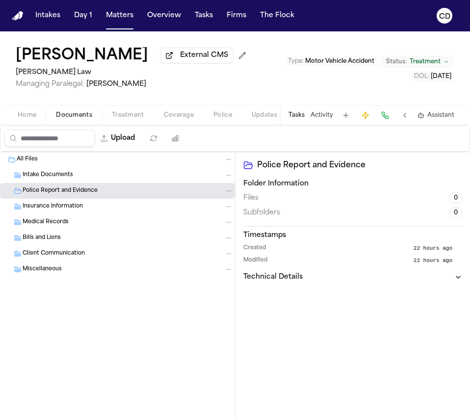
click at [36, 119] on span "Home" at bounding box center [27, 115] width 19 height 8
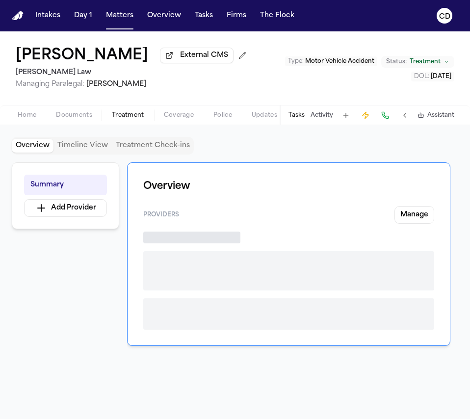
click at [134, 119] on span "Treatment" at bounding box center [128, 115] width 32 height 8
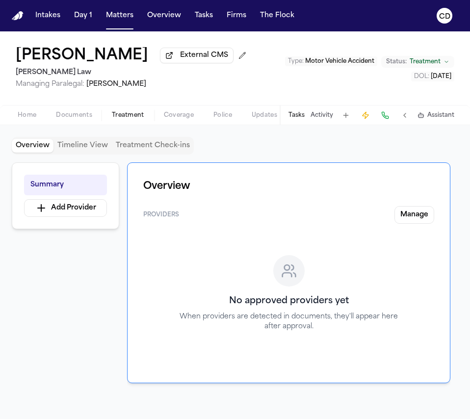
click at [95, 120] on button "Documents" at bounding box center [74, 115] width 56 height 12
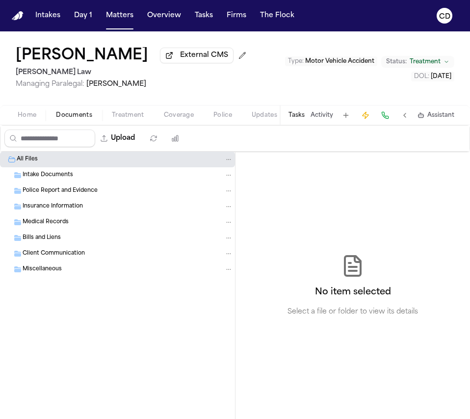
click at [173, 119] on span "Coverage" at bounding box center [179, 115] width 30 height 8
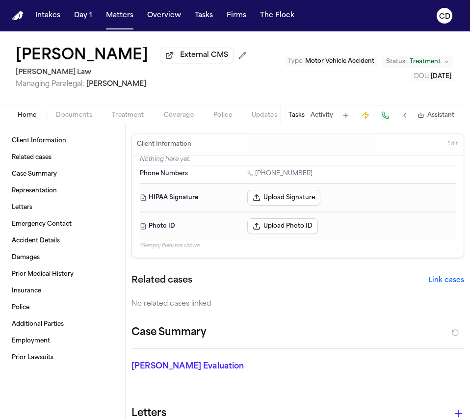
click at [32, 119] on span "Home" at bounding box center [27, 115] width 19 height 8
click at [53, 299] on link "Insurance" at bounding box center [62, 291] width 109 height 16
click at [56, 151] on div "Client Information Related cases Case Summary Representation Letters Emergency …" at bounding box center [62, 249] width 109 height 233
click at [59, 147] on link "Client Information" at bounding box center [62, 141] width 109 height 16
click at [245, 79] on div "Ronald Quarles External CMS Angell Law Managing Paralegal: Thea Feeney Type : M…" at bounding box center [235, 68] width 470 height 74
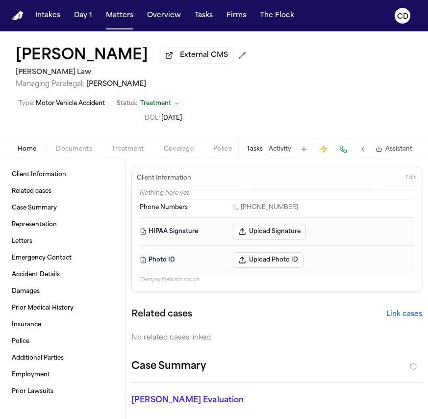
click at [172, 67] on div "Ronald Quarles External CMS Angell Law Managing Paralegal: Thea Feeney" at bounding box center [133, 68] width 235 height 42
click at [160, 58] on button "External CMS" at bounding box center [197, 56] width 74 height 16
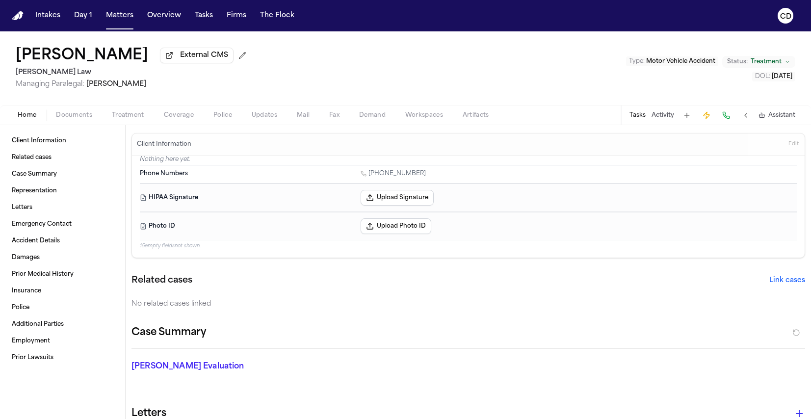
click at [314, 62] on div "Ronald Quarles External CMS Angell Law Managing Paralegal: Thea Feeney Type : M…" at bounding box center [405, 68] width 811 height 74
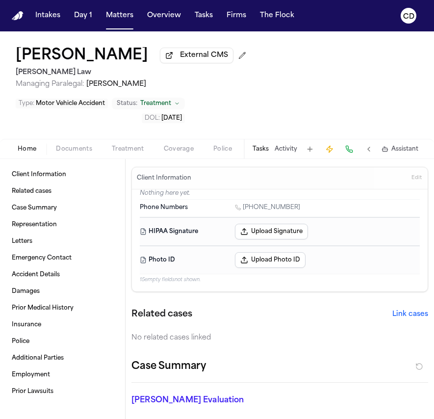
click at [176, 143] on button "Coverage" at bounding box center [179, 149] width 50 height 12
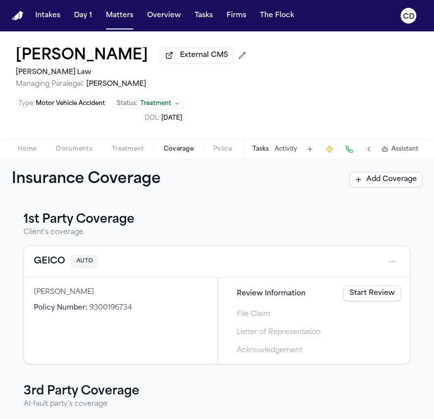
click at [52, 255] on button "GEICO" at bounding box center [49, 262] width 31 height 14
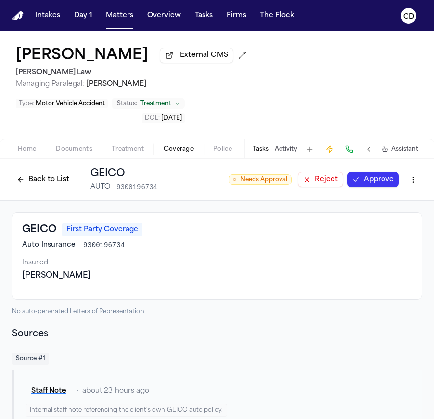
click at [367, 172] on button "Approve" at bounding box center [373, 180] width 52 height 16
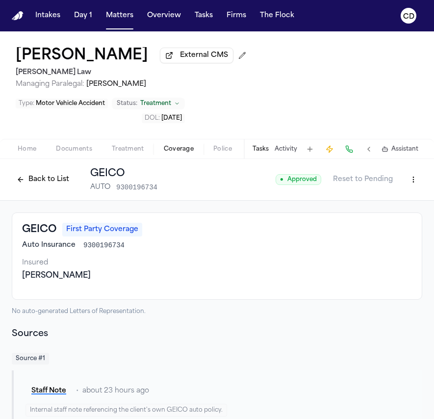
click at [403, 148] on html "Intakes Day 1 Matters Overview Tasks Firms The Flock CD Ronald Quarles External…" at bounding box center [217, 209] width 434 height 419
click at [378, 172] on div "Edit Coverage" at bounding box center [372, 169] width 82 height 16
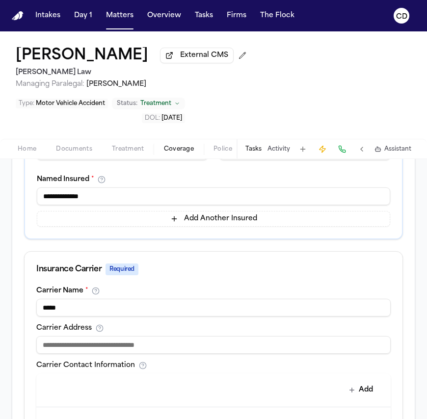
scroll to position [252, 0]
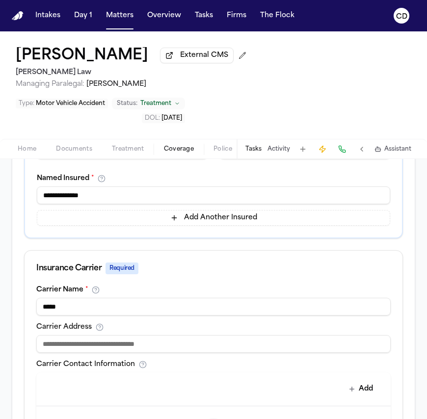
click at [146, 335] on input at bounding box center [213, 344] width 354 height 18
paste input "**********"
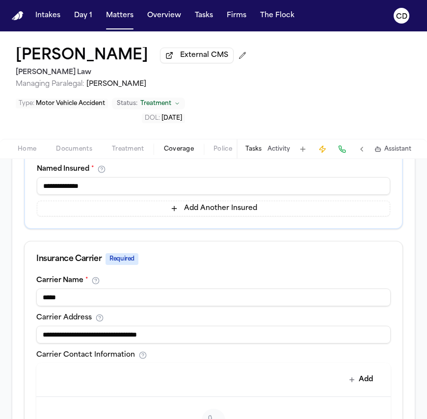
scroll to position [273, 0]
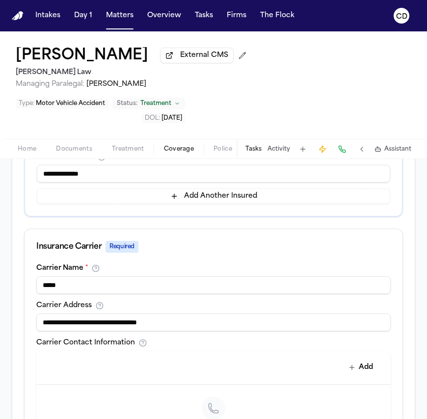
click at [91, 314] on input "**********" at bounding box center [213, 323] width 354 height 18
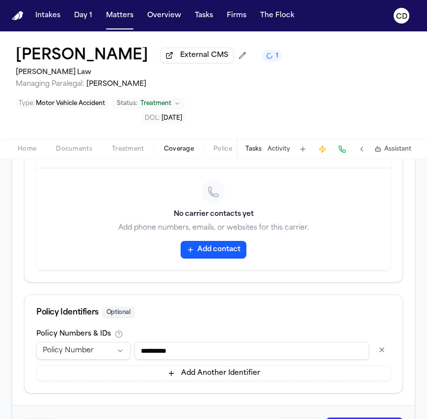
scroll to position [281, 0]
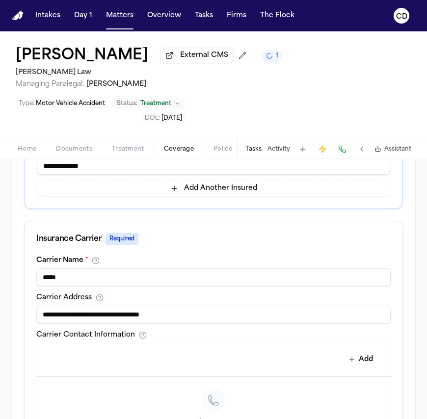
type input "**********"
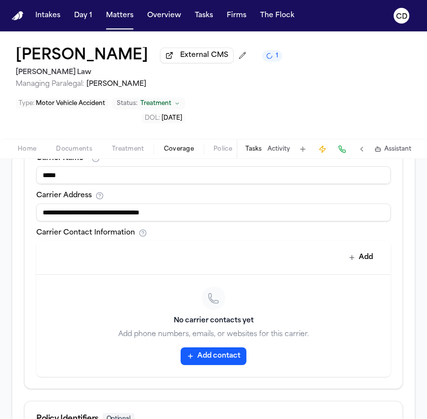
scroll to position [391, 0]
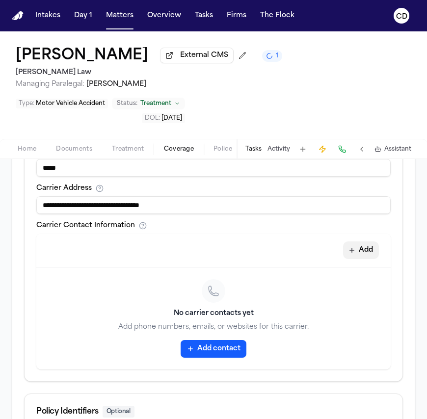
click at [353, 248] on button "Add" at bounding box center [361, 250] width 36 height 18
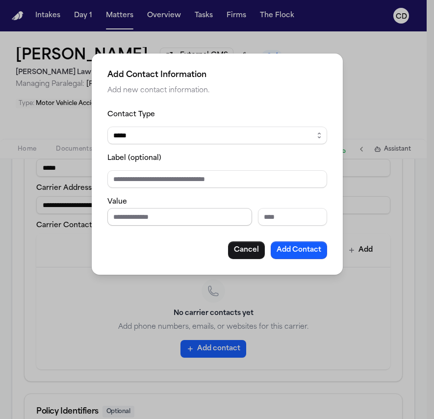
click at [153, 222] on input "Phone number" at bounding box center [179, 217] width 145 height 18
type input "**********"
click at [310, 249] on button "Add Contact" at bounding box center [299, 250] width 56 height 18
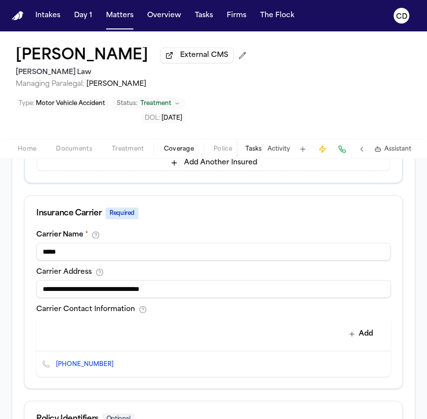
scroll to position [317, 0]
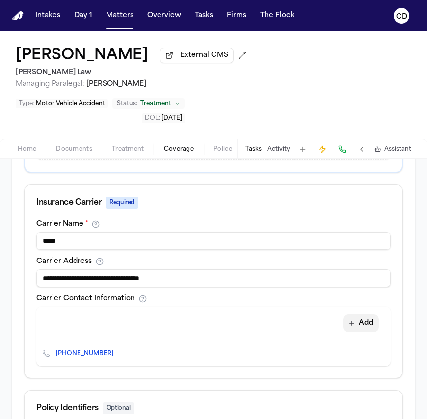
click at [361, 314] on button "Add" at bounding box center [361, 323] width 36 height 18
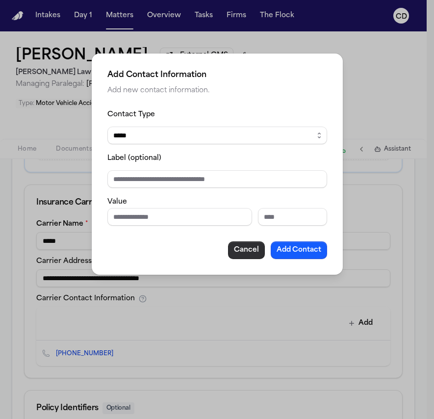
click at [243, 249] on button "Cancel" at bounding box center [246, 250] width 37 height 18
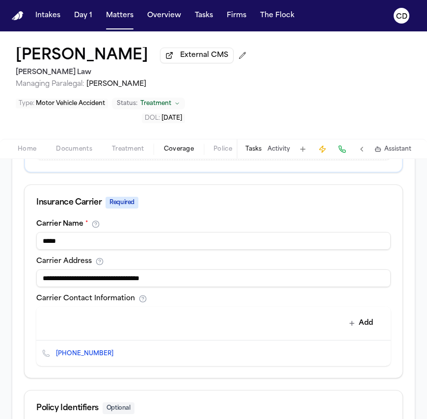
click at [137, 258] on div "Carrier Address" at bounding box center [213, 262] width 354 height 8
click at [143, 232] on input "*****" at bounding box center [213, 241] width 354 height 18
click at [145, 232] on input "*****" at bounding box center [213, 241] width 354 height 18
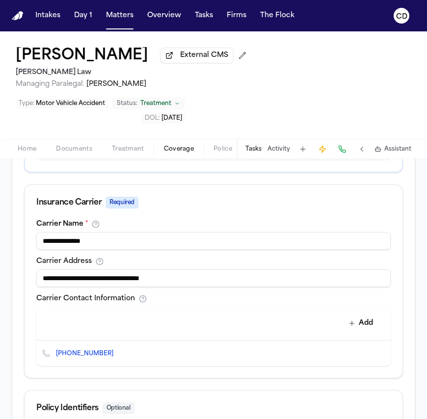
type input "**********"
click at [234, 197] on div "Insurance Carrier Required" at bounding box center [213, 203] width 354 height 12
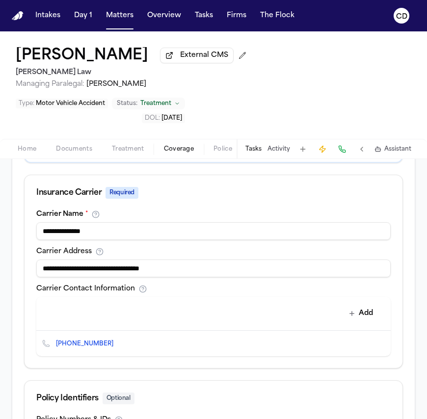
scroll to position [338, 0]
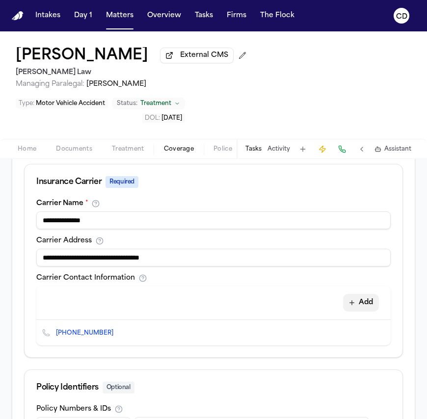
click at [349, 294] on button "Add" at bounding box center [361, 303] width 36 height 18
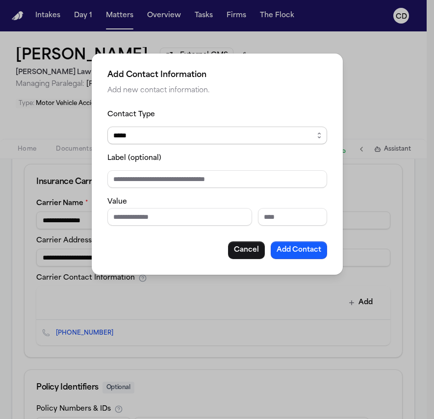
click at [246, 137] on select "***** ***** ******* *** *****" at bounding box center [217, 136] width 220 height 18
select select "***"
click at [107, 127] on select "***** ***** ******* *** *****" at bounding box center [217, 136] width 220 height 18
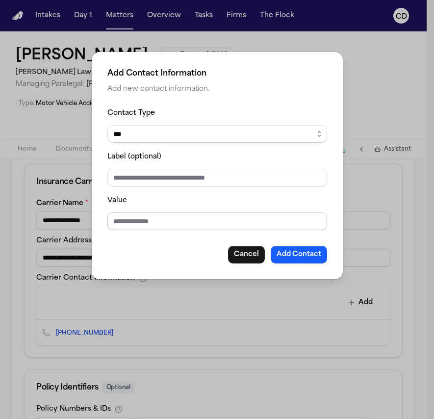
click at [159, 217] on input "Value" at bounding box center [217, 221] width 220 height 18
type input "**********"
click at [294, 252] on button "Add Contact" at bounding box center [299, 255] width 56 height 18
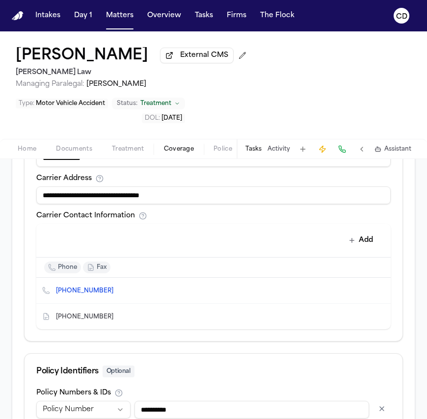
scroll to position [365, 0]
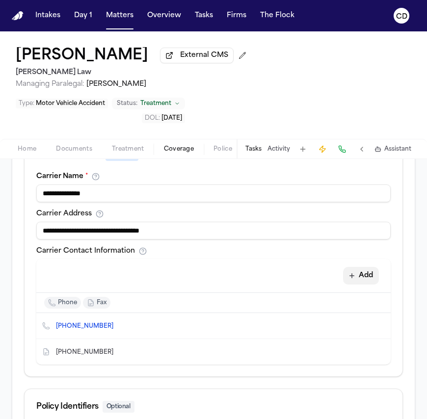
click at [357, 267] on button "Add" at bounding box center [361, 276] width 36 height 18
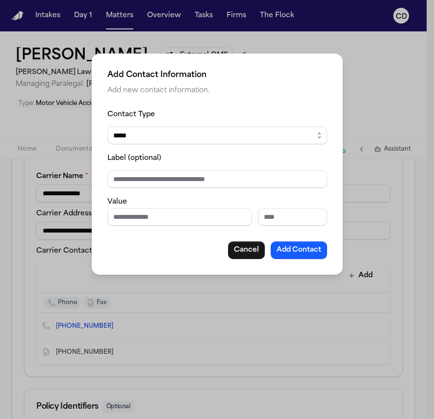
click at [233, 139] on select "***** ***** ******* *** *****" at bounding box center [217, 136] width 220 height 18
select select "*****"
click at [107, 127] on select "***** ***** ******* *** *****" at bounding box center [217, 136] width 220 height 18
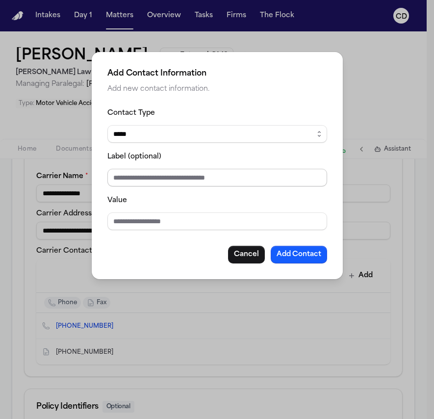
click at [214, 183] on input "Label (optional)" at bounding box center [217, 178] width 220 height 18
click at [214, 178] on input "Label (optional)" at bounding box center [217, 178] width 220 height 18
type input "**********"
type input "*"
paste input "**********"
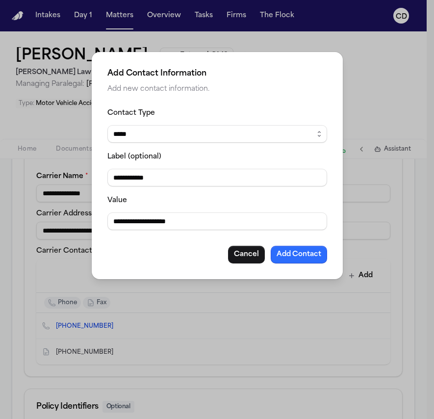
type input "**********"
click at [289, 249] on button "Add Contact" at bounding box center [299, 255] width 56 height 18
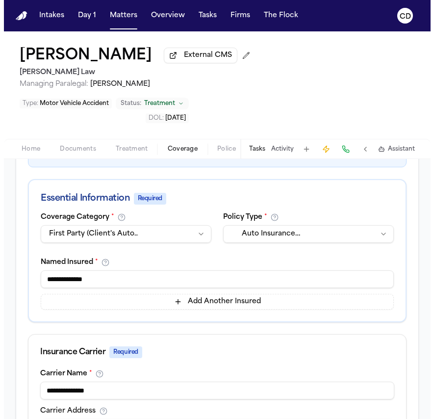
scroll to position [0, 0]
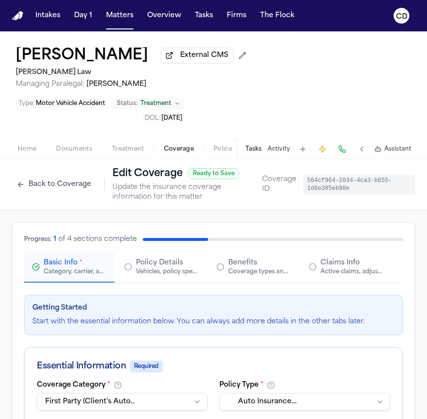
click at [326, 258] on span "Claims Info" at bounding box center [339, 263] width 39 height 10
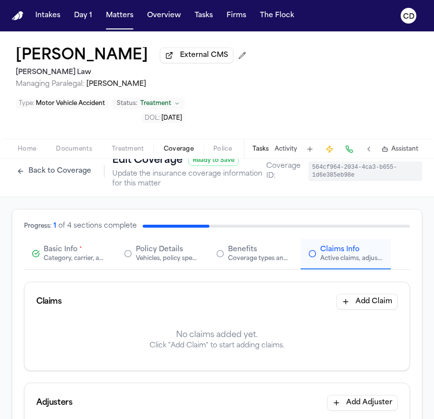
scroll to position [21, 0]
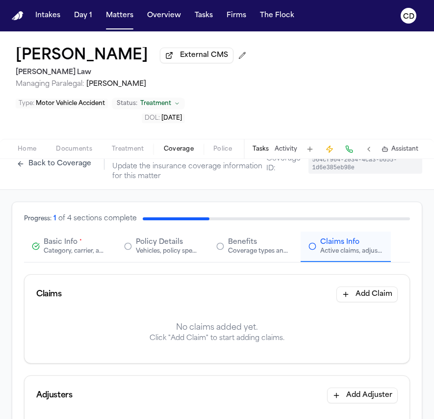
click at [355, 287] on button "Add Claim" at bounding box center [367, 295] width 61 height 16
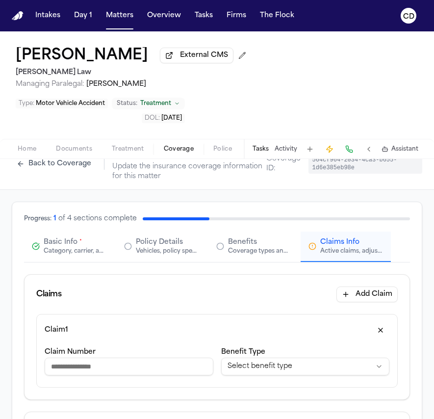
scroll to position [121, 0]
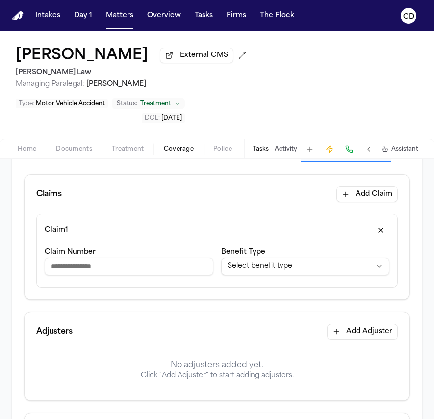
paste input "**********"
type input "**********"
click at [272, 222] on div "Claim 1" at bounding box center [217, 230] width 345 height 16
click at [259, 236] on html "**********" at bounding box center [217, 209] width 434 height 419
click at [318, 239] on html "**********" at bounding box center [217, 209] width 434 height 419
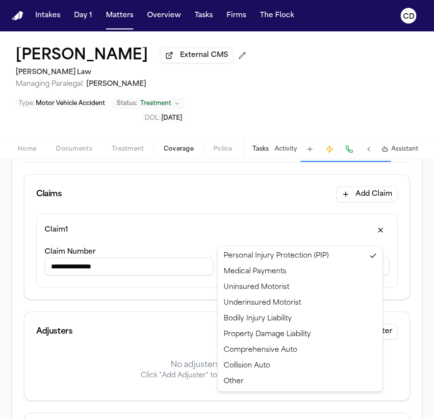
click at [318, 239] on html "**********" at bounding box center [217, 209] width 434 height 419
select select "**********"
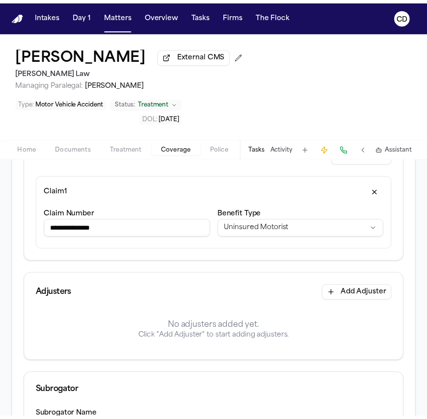
scroll to position [177, 0]
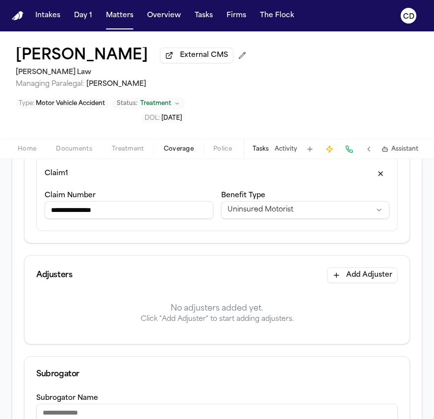
click at [341, 267] on button "Add Adjuster" at bounding box center [362, 275] width 71 height 16
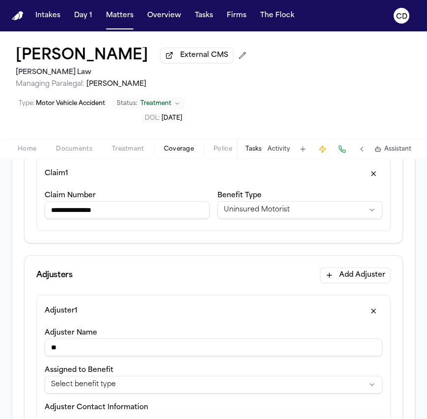
type input "*"
type input "**********"
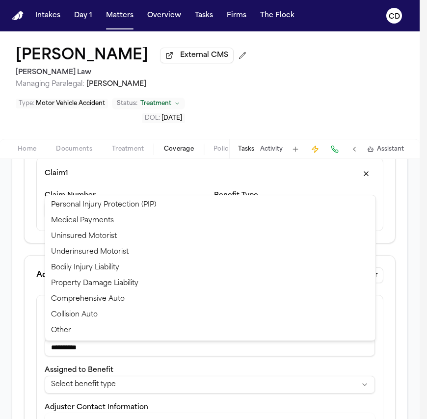
click at [127, 353] on html "**********" at bounding box center [213, 209] width 427 height 419
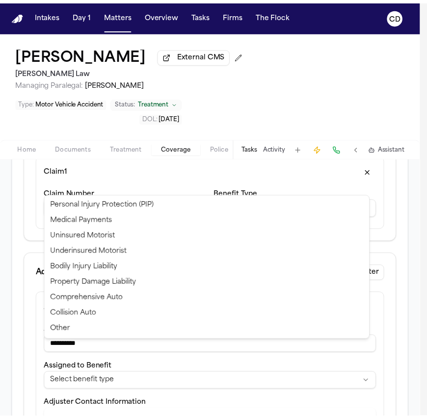
scroll to position [179, 0]
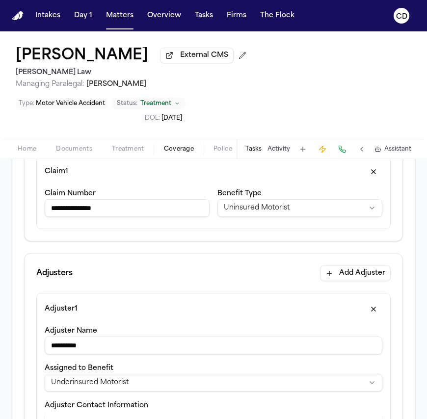
click at [134, 352] on html "**********" at bounding box center [213, 209] width 427 height 419
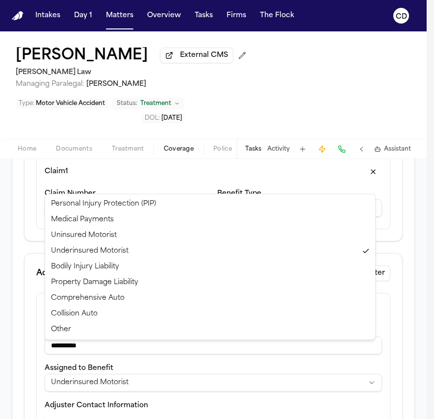
select select "**********"
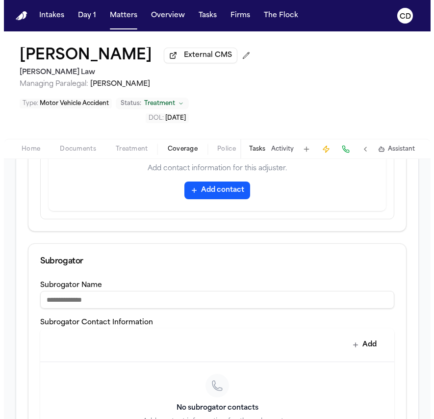
scroll to position [636, 0]
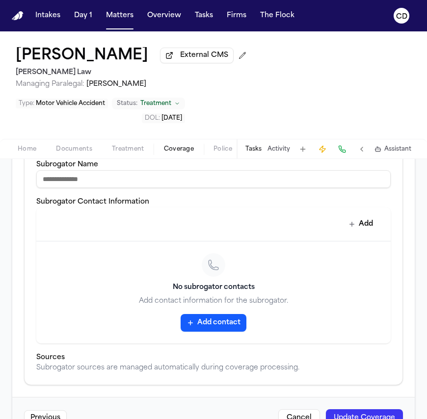
click at [338, 409] on button "Update Coverage" at bounding box center [364, 418] width 77 height 18
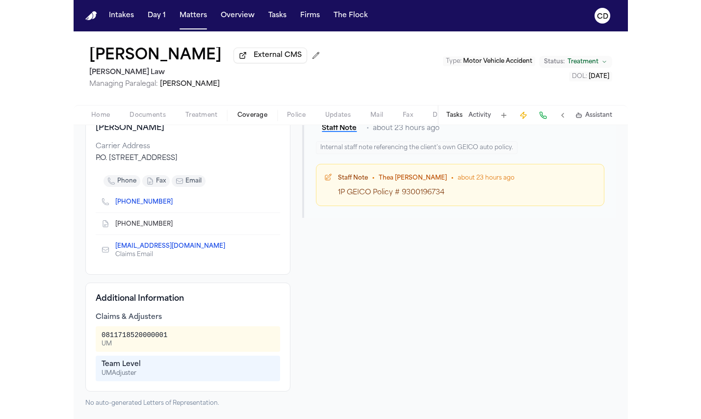
scroll to position [116, 0]
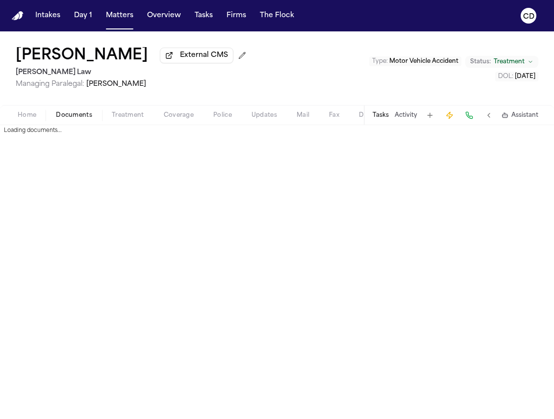
click at [90, 119] on span "Documents" at bounding box center [74, 115] width 36 height 8
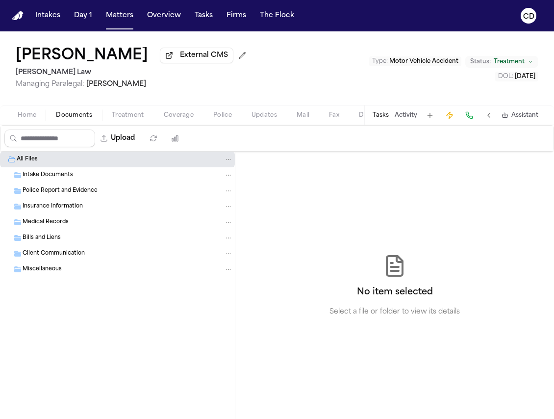
click at [100, 207] on div "Insurance Information" at bounding box center [128, 206] width 210 height 9
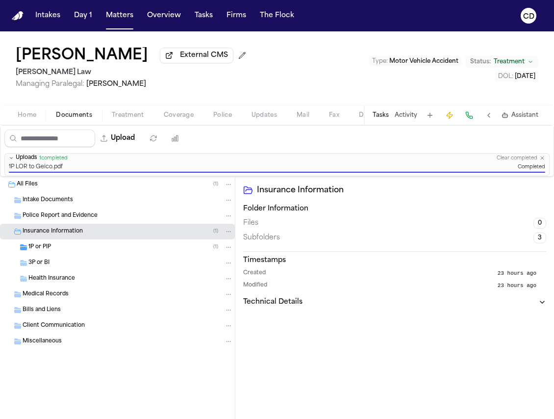
click at [175, 119] on span "Coverage" at bounding box center [179, 115] width 30 height 8
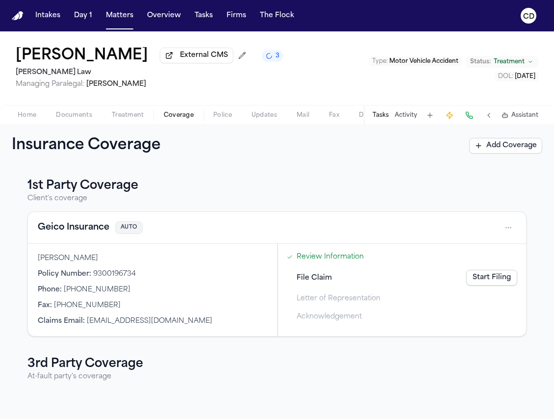
click at [473, 276] on link "Start Filing" at bounding box center [492, 278] width 51 height 16
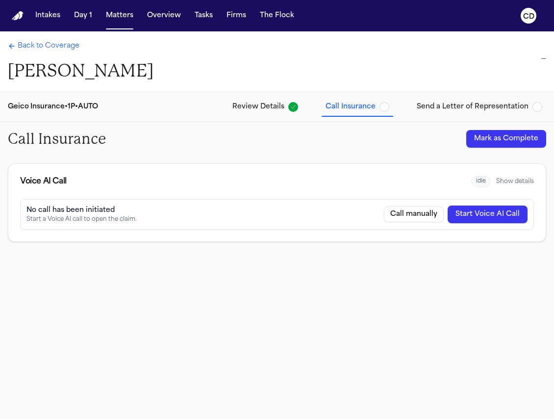
click at [485, 138] on button "Mark as Complete" at bounding box center [507, 139] width 80 height 18
click at [70, 49] on span "Back to Coverage" at bounding box center [49, 46] width 62 height 10
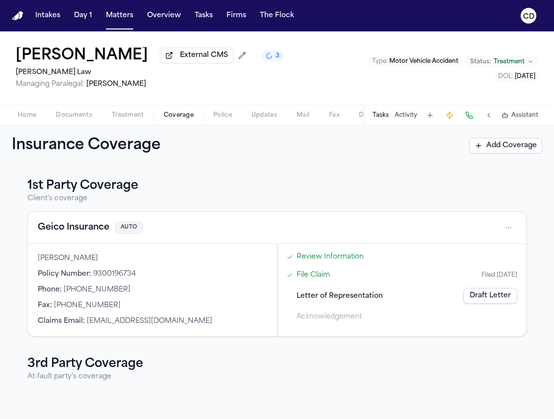
click at [475, 295] on link "Draft Letter" at bounding box center [491, 296] width 54 height 16
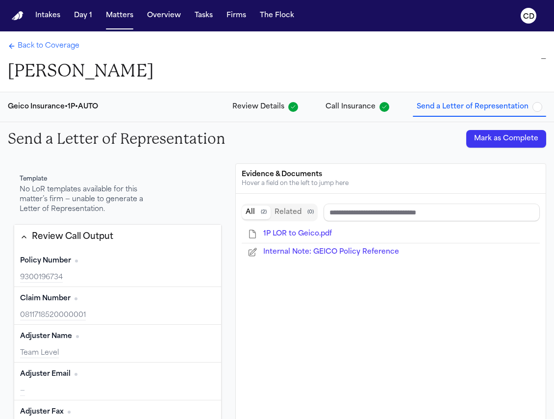
click at [510, 135] on button "Mark as Complete" at bounding box center [507, 139] width 80 height 18
click at [59, 47] on span "Back to Coverage" at bounding box center [49, 46] width 62 height 10
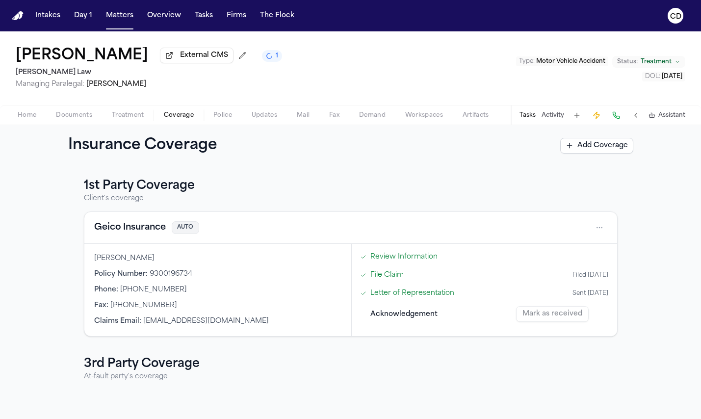
click at [140, 232] on button "Geico Insurance" at bounding box center [130, 228] width 72 height 14
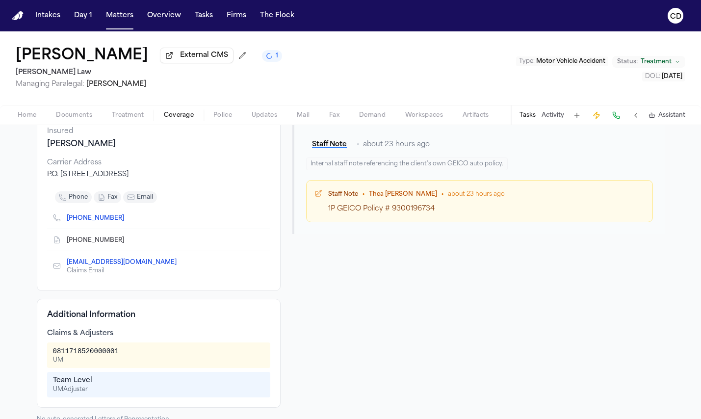
scroll to position [116, 0]
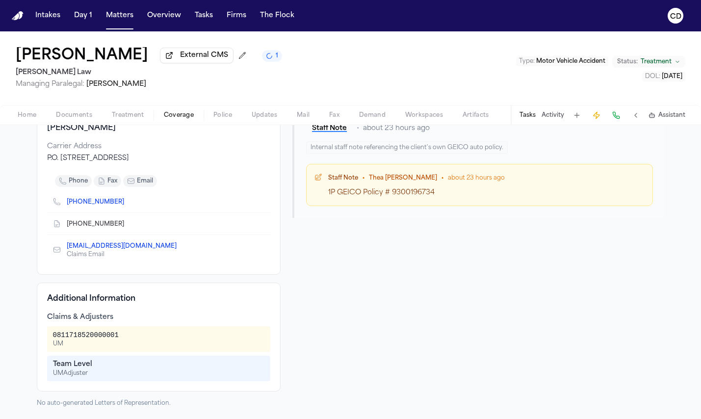
click at [92, 336] on div "0811718520000001" at bounding box center [86, 335] width 66 height 10
copy div "0811718520000001"
click at [179, 247] on icon "Copy to clipboard" at bounding box center [180, 247] width 3 height 3
click at [163, 245] on div "geicoclaims@geico.com Claims Email" at bounding box center [159, 249] width 224 height 29
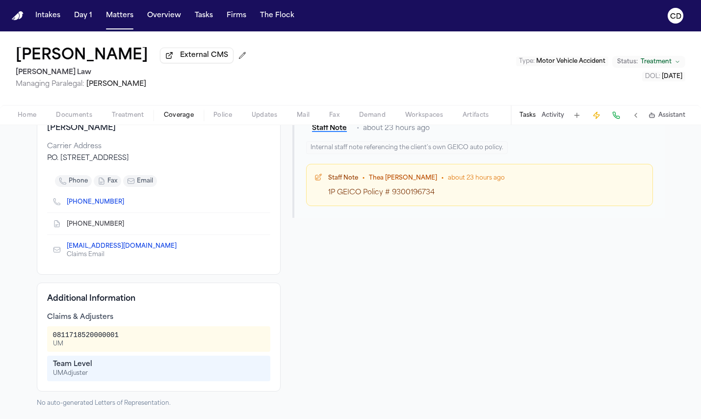
click at [220, 116] on span "Police" at bounding box center [222, 115] width 19 height 8
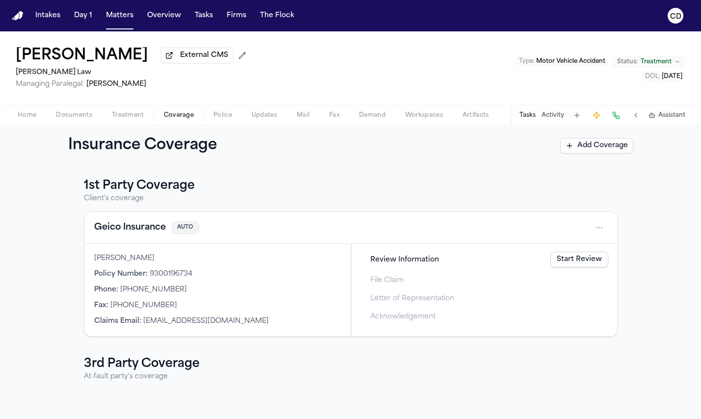
click at [192, 119] on span "Coverage" at bounding box center [179, 115] width 30 height 8
click at [36, 128] on div "Insurance Coverage Add Coverage" at bounding box center [350, 145] width 701 height 41
click at [35, 119] on span "Home" at bounding box center [27, 115] width 19 height 8
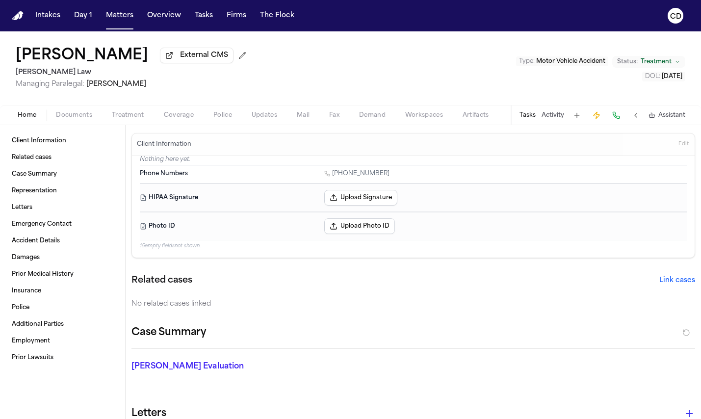
click at [301, 50] on div "Ronald Quarles External CMS Angell Law Managing Paralegal: Thea Feeney Type : M…" at bounding box center [350, 68] width 701 height 74
click at [170, 15] on button "Overview" at bounding box center [164, 16] width 42 height 18
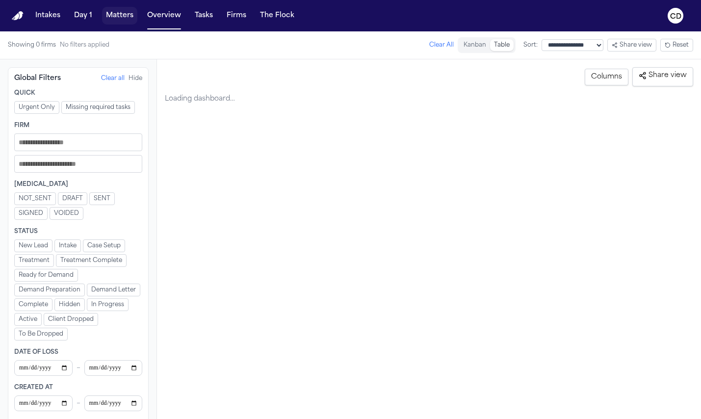
click at [123, 18] on button "Matters" at bounding box center [119, 16] width 35 height 18
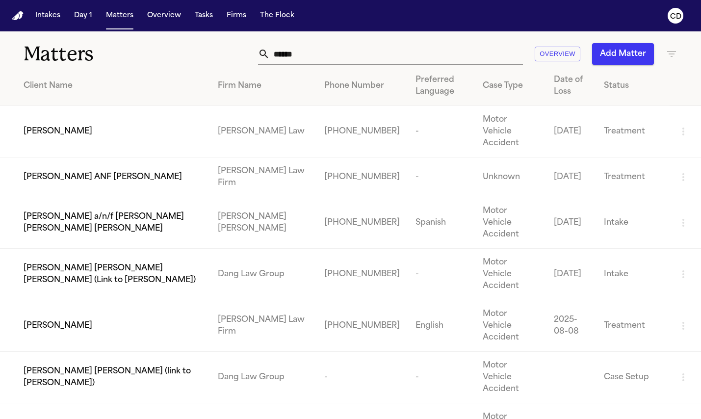
scroll to position [2, 0]
click at [84, 319] on span "[PERSON_NAME]" at bounding box center [58, 325] width 69 height 12
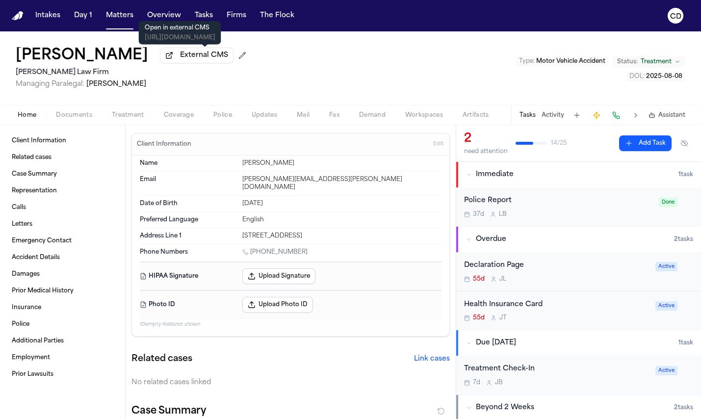
click at [210, 60] on span "External CMS" at bounding box center [204, 56] width 48 height 10
